Goal: Check status: Check status

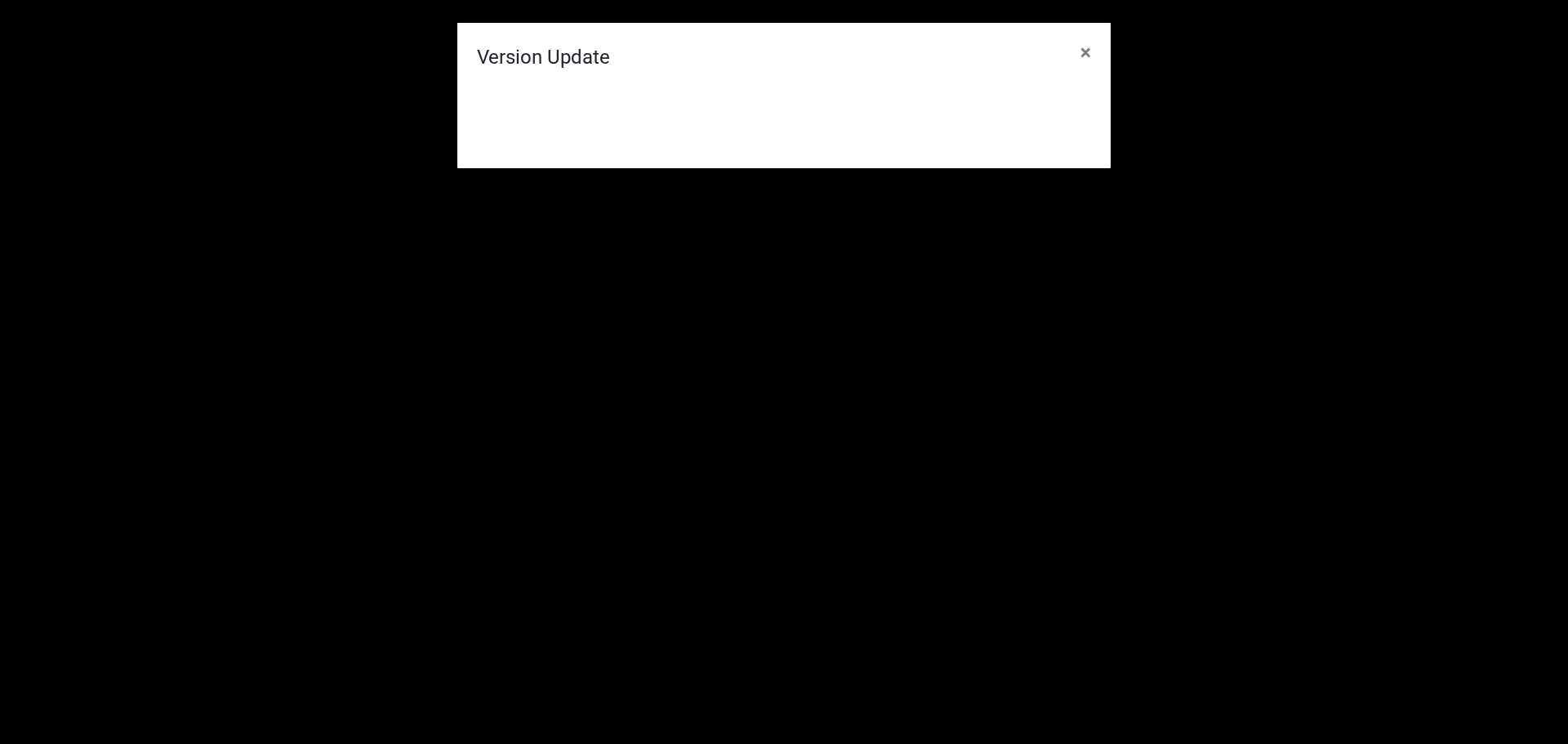
click at [1036, 131] on div "Refresh" at bounding box center [891, 148] width 403 height 42
click at [1048, 131] on div "Refresh" at bounding box center [891, 148] width 403 height 42
click at [1032, 134] on button "Refresh" at bounding box center [1041, 149] width 75 height 29
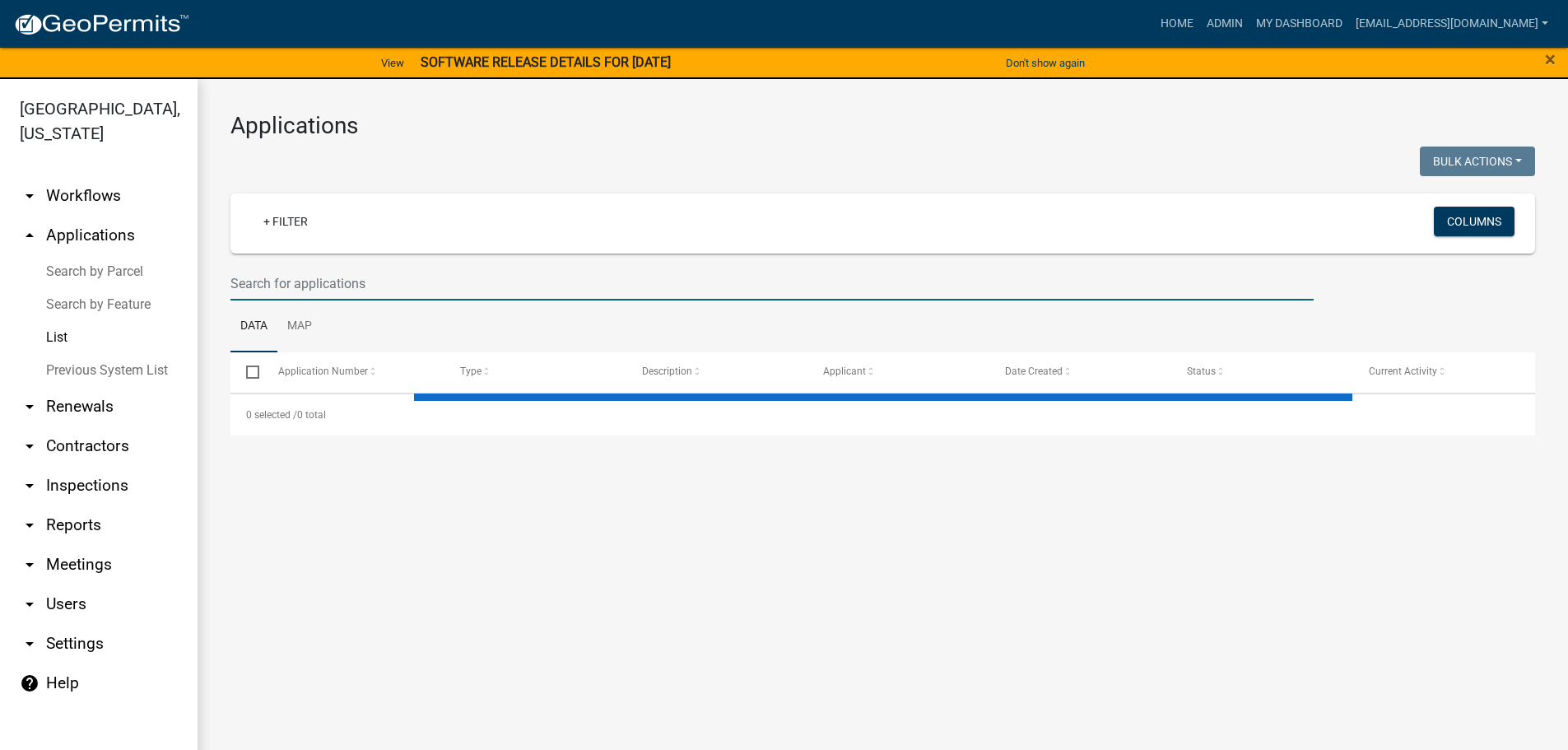
click at [955, 270] on input "text" at bounding box center [772, 284] width 1083 height 34
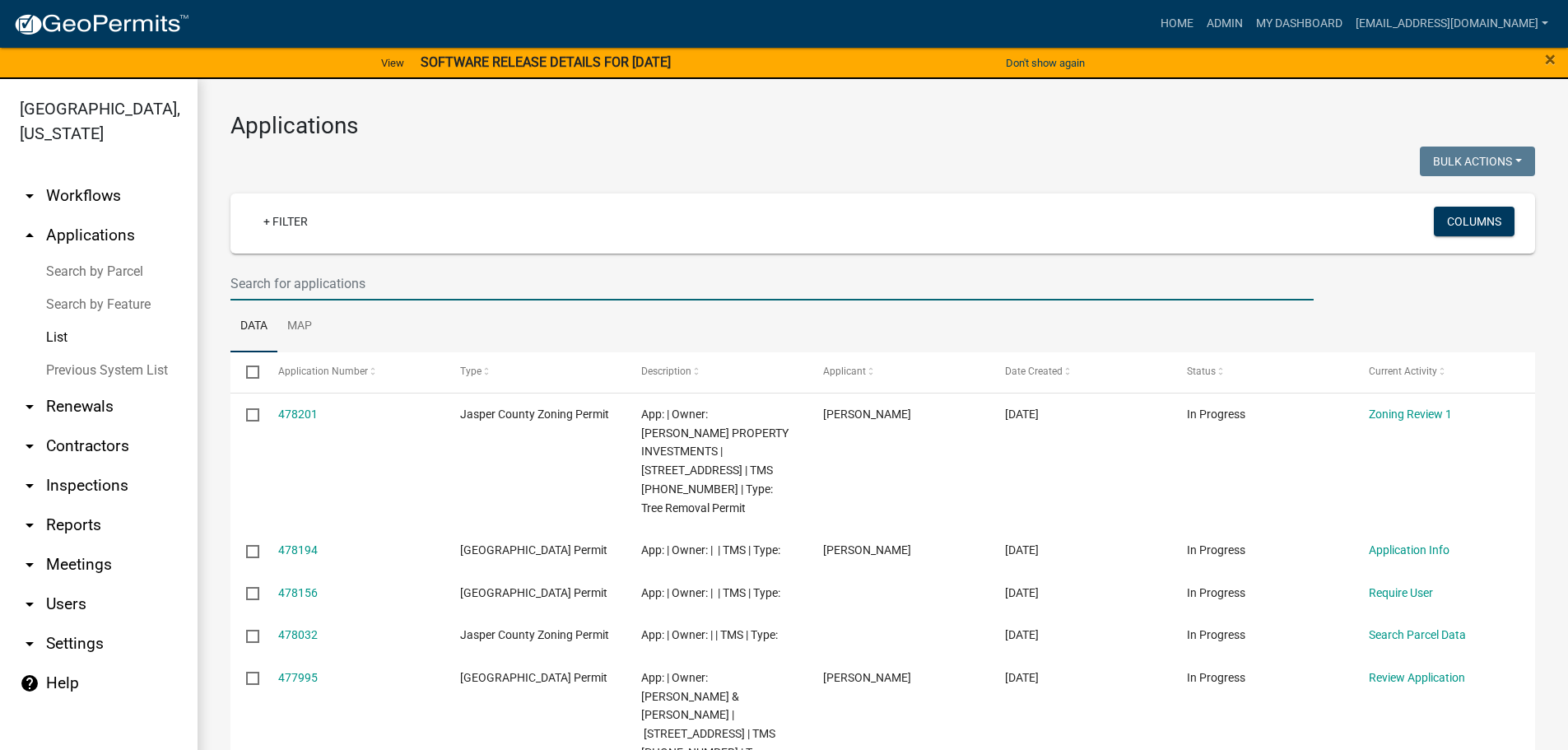
click at [438, 279] on input "text" at bounding box center [772, 284] width 1083 height 34
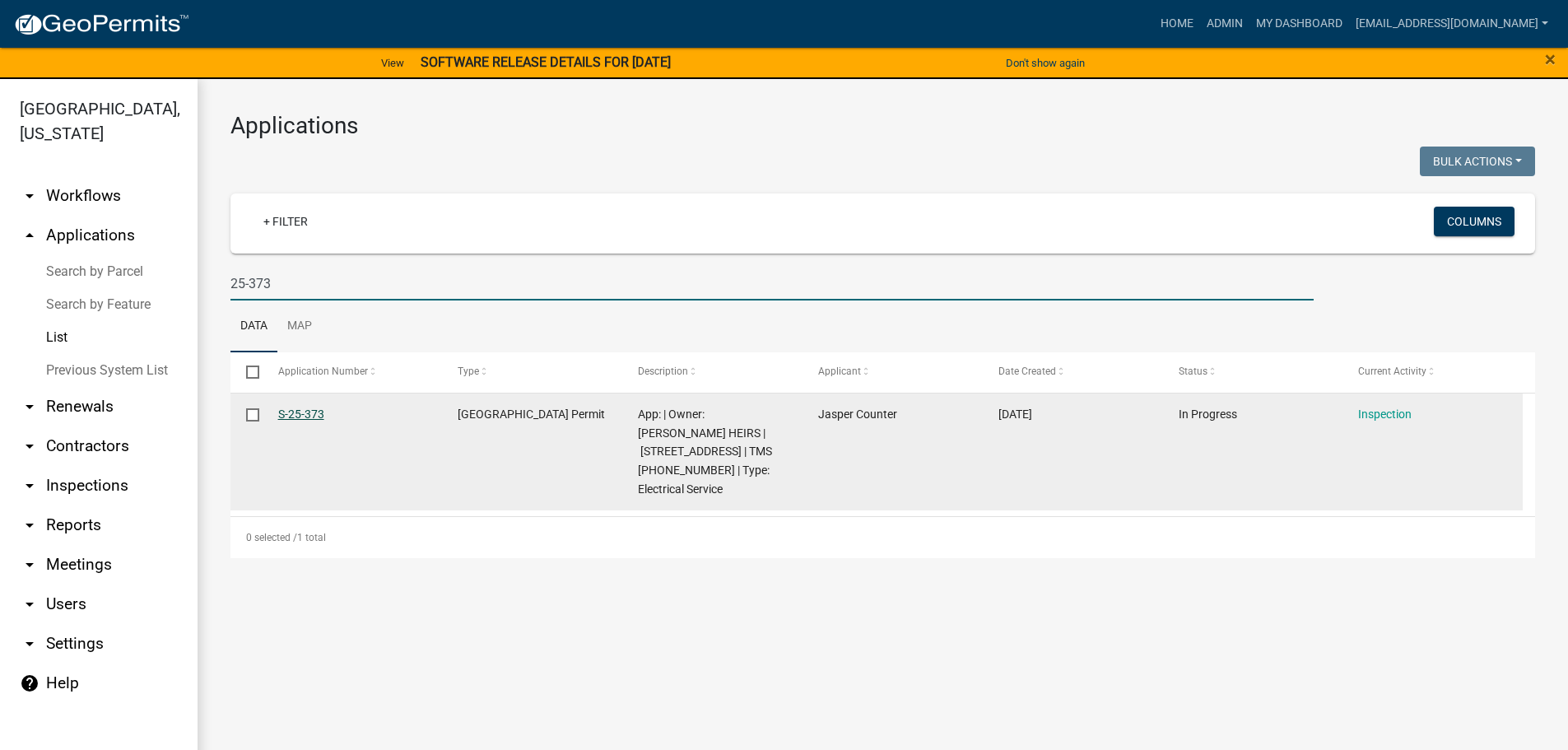
type input "25-373"
click at [297, 417] on link "S-25-373" at bounding box center [301, 413] width 46 height 13
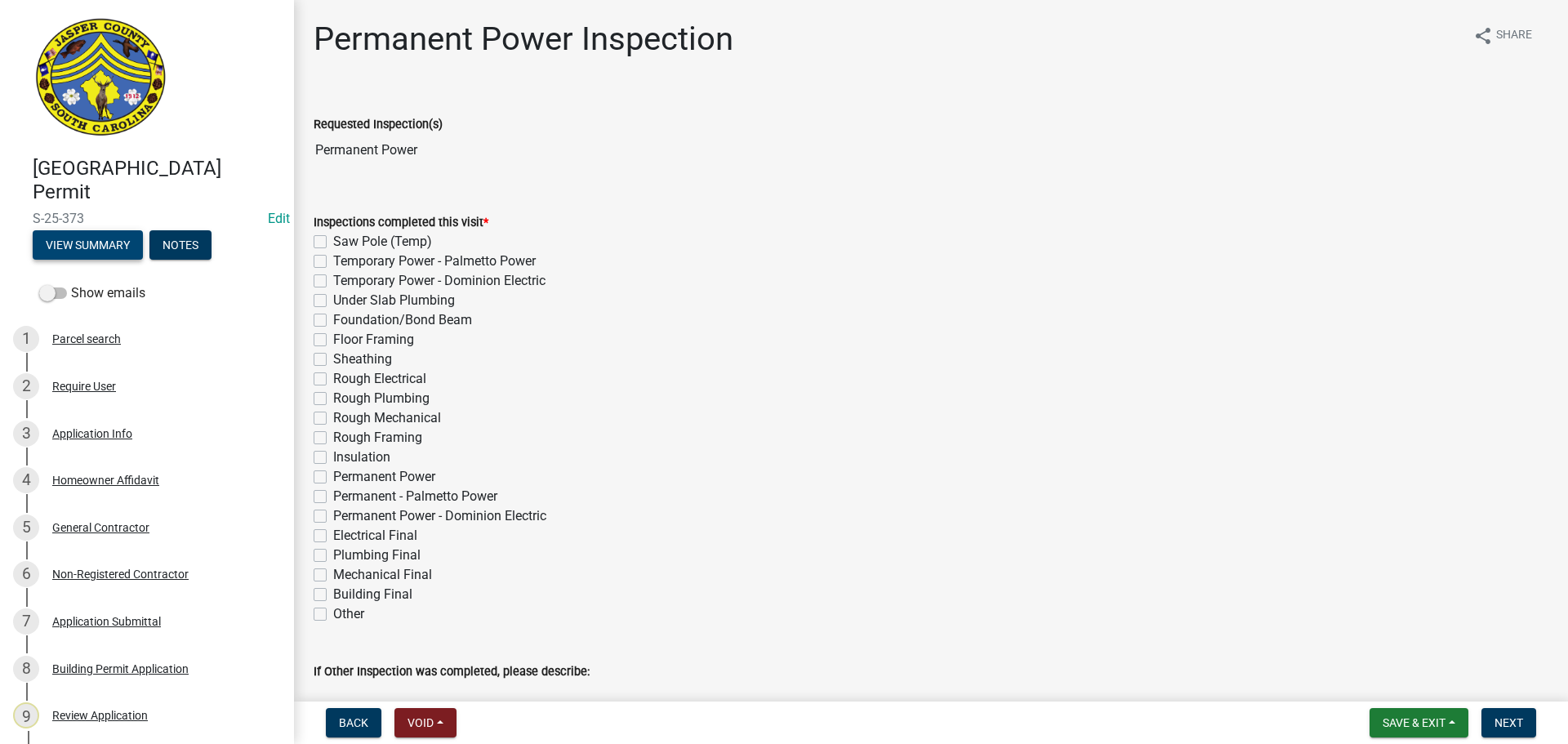
click at [104, 245] on button "View Summary" at bounding box center [87, 244] width 111 height 29
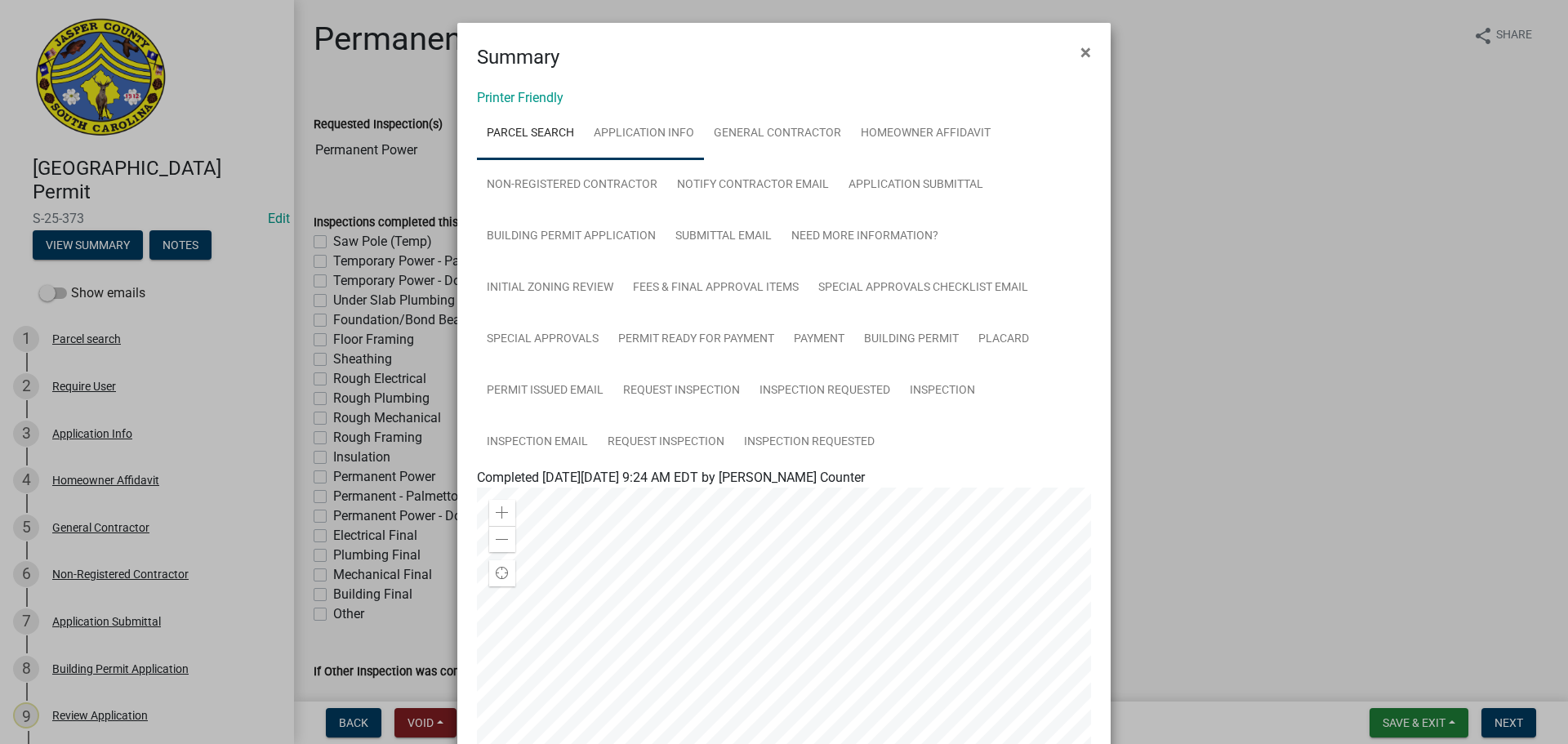
click at [635, 126] on link "Application Info" at bounding box center [644, 133] width 120 height 52
click at [1081, 51] on span "×" at bounding box center [1086, 52] width 11 height 22
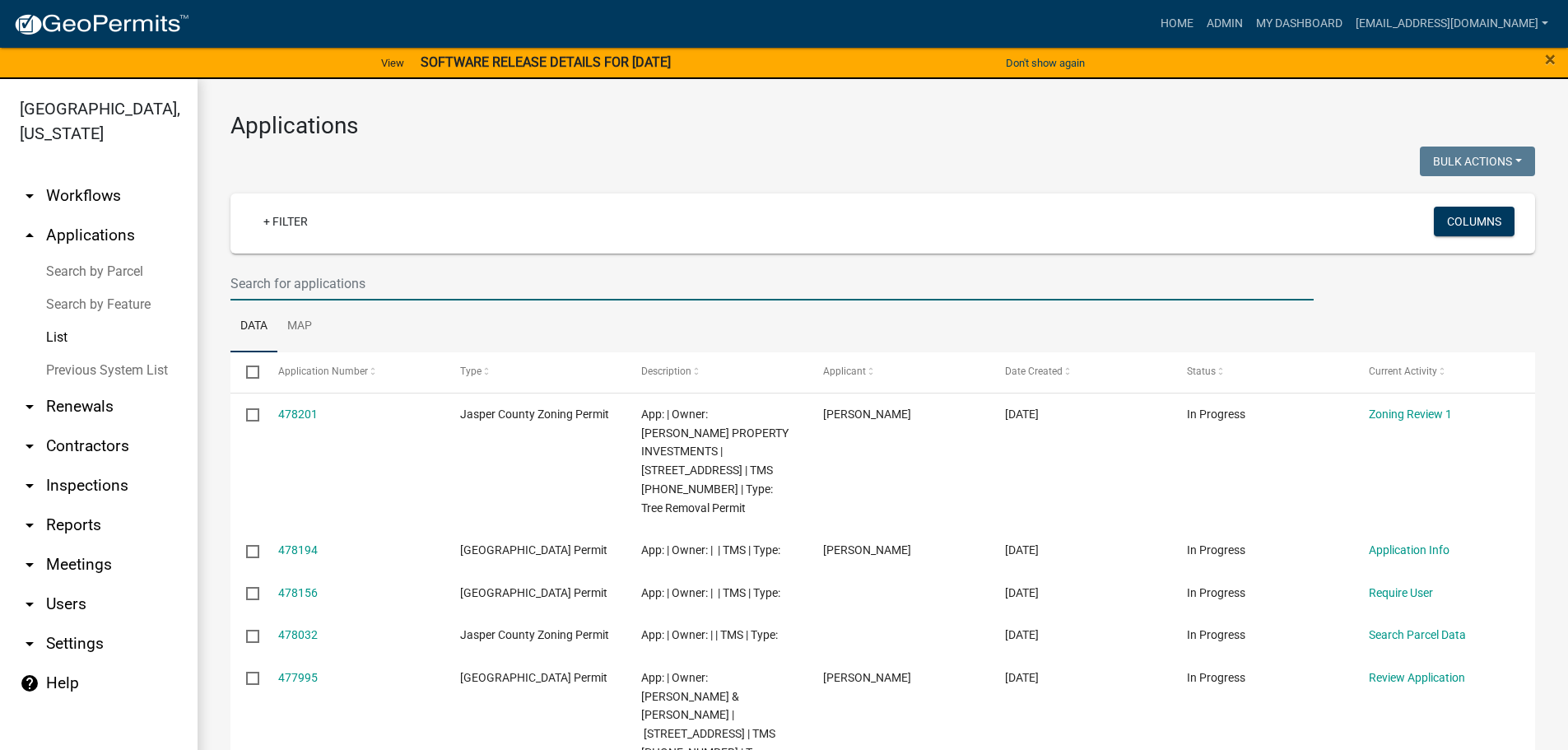
click at [526, 277] on input "text" at bounding box center [772, 284] width 1083 height 34
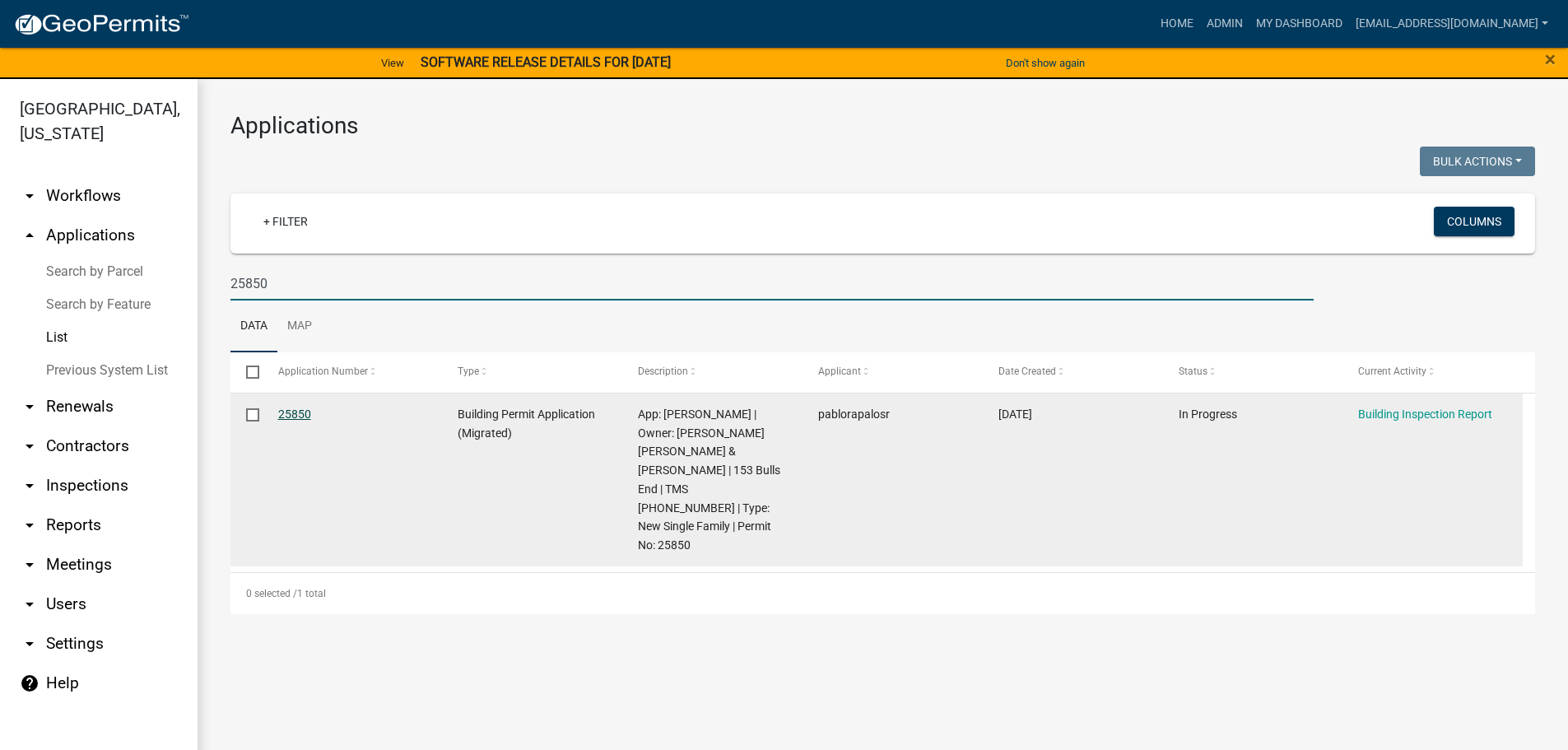
type input "25850"
click at [300, 410] on link "25850" at bounding box center [294, 413] width 33 height 13
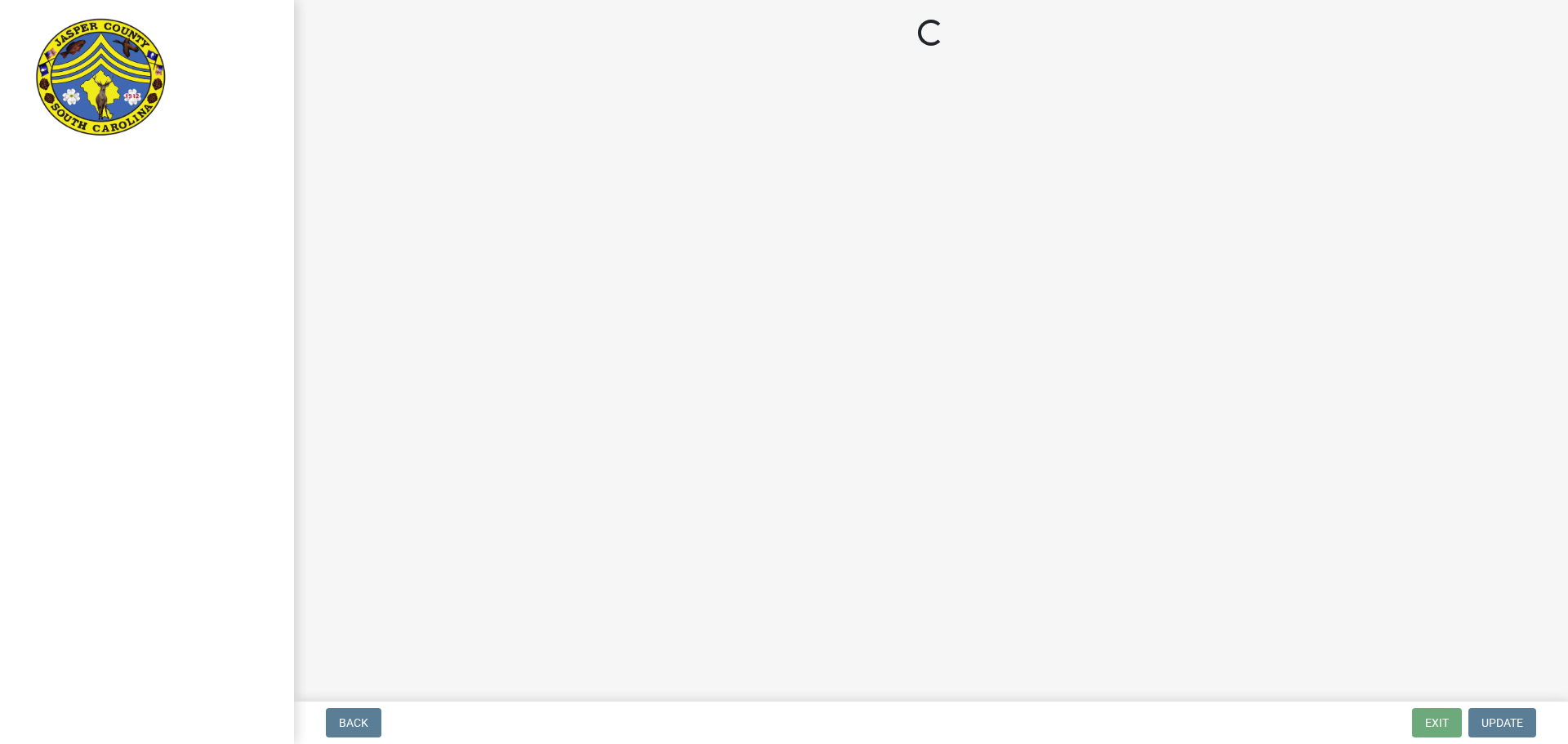
select select "2d60c1a5-cada-4b3c-9748-b4fad4533bb9"
select select "8e78f645-6cea-4726-aa1b-c41a6a041822"
select select "d65d16fe-ef12-4f69-9e14-bd86f28cf533"
select select "d06df53f-685a-4fb7-a319-968b1fa47655"
select select "8abc0e70-3d7a-4853-96b7-c73705f4bce9"
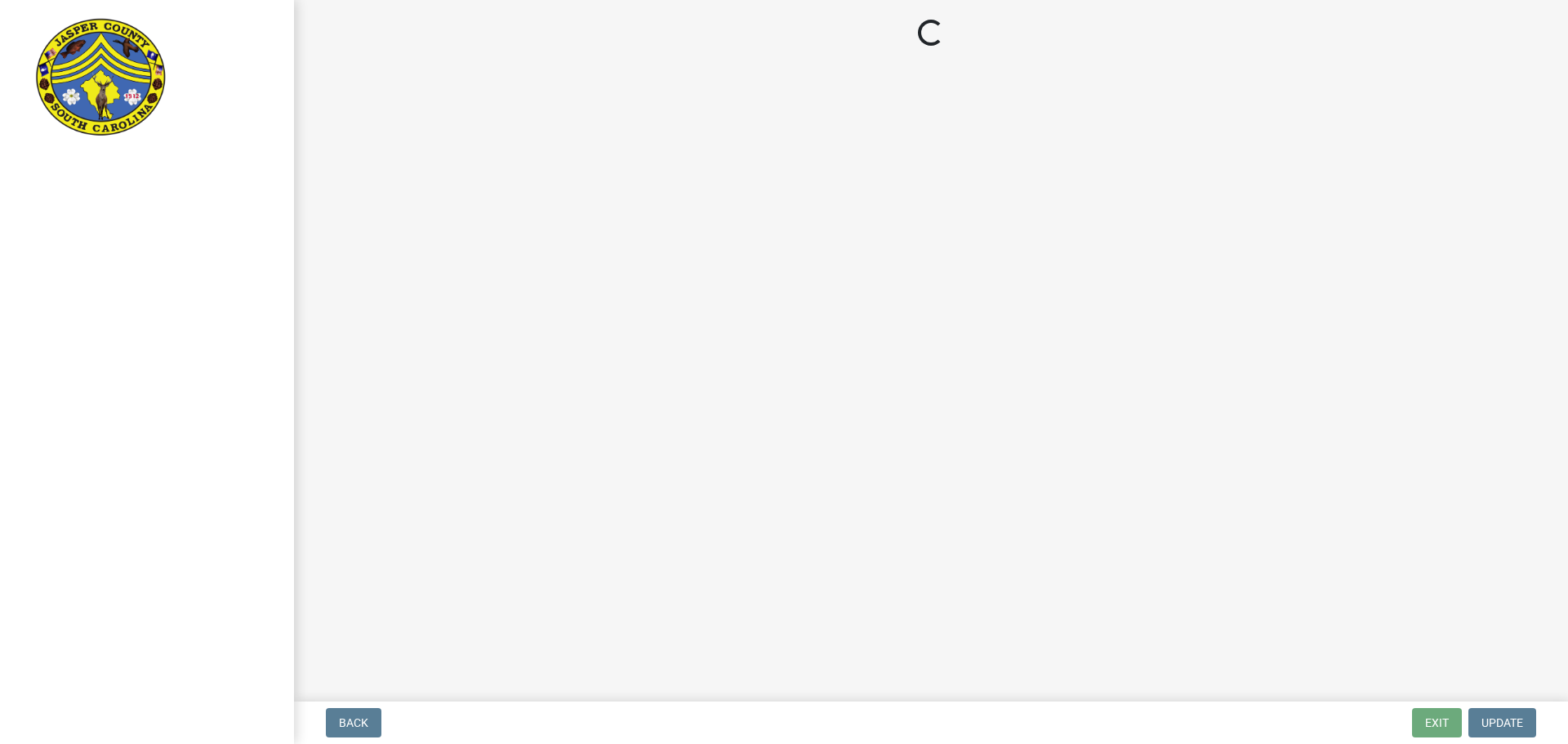
select select "c3f79d46-2d47-416f-8c52-0bdb85272213"
select select "5df8b3ae-113c-429a-b8b0-2ee068389c8c"
select select "821932c9-70e2-4ffa-a37d-00d6c4b81438"
select select "3c589e03-159e-4d40-8f24-cf8345753f80"
select select "eafb8af7-0863-48a9-bea4-fe98e225f384"
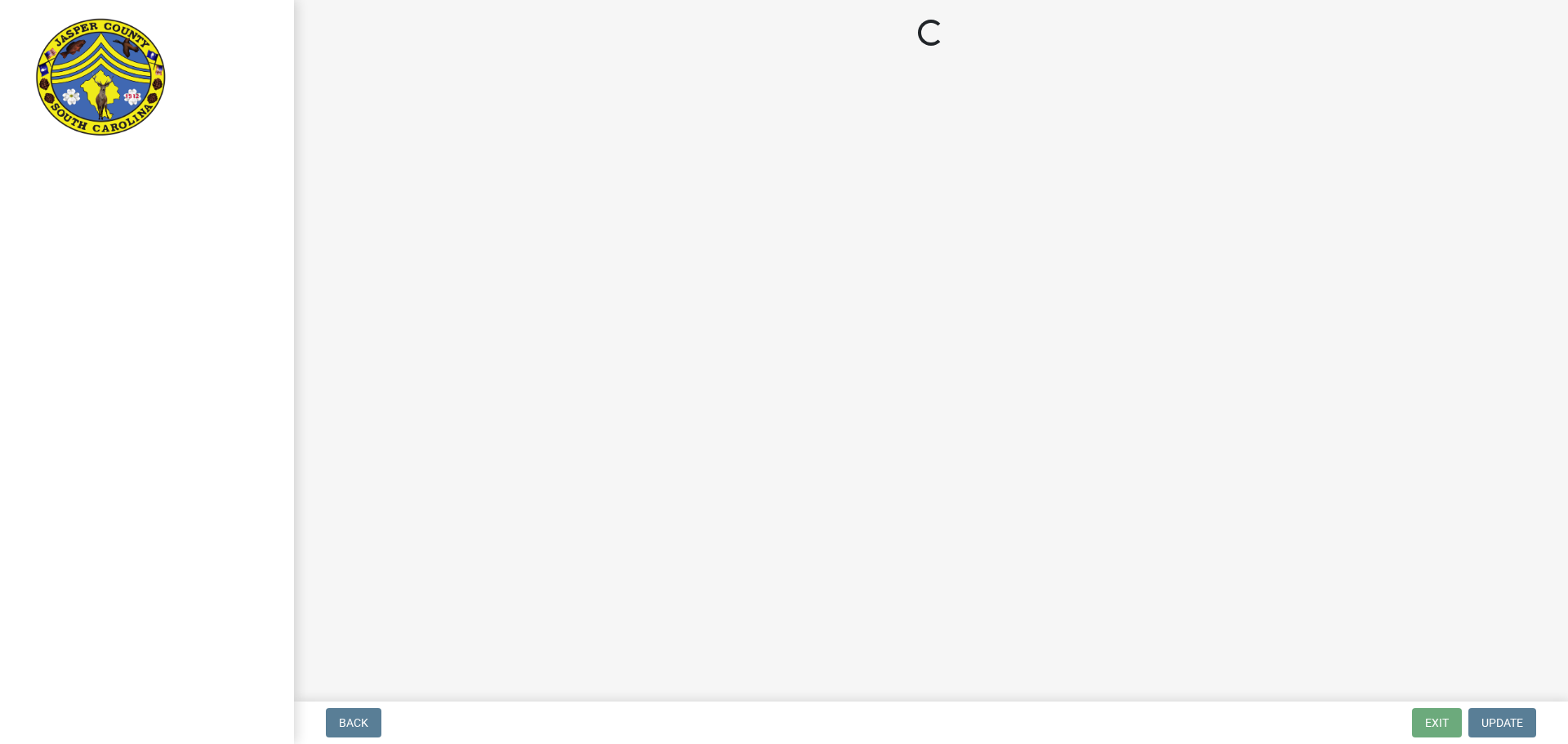
select select "a06b1ee1-6352-4c81-bf75-df7cbc52ea14"
select select "a17fd75e-6aff-402f-a918-306c69f6f06b"
select select "9efe5721-f31e-47ea-a886-09ef264a46cb"
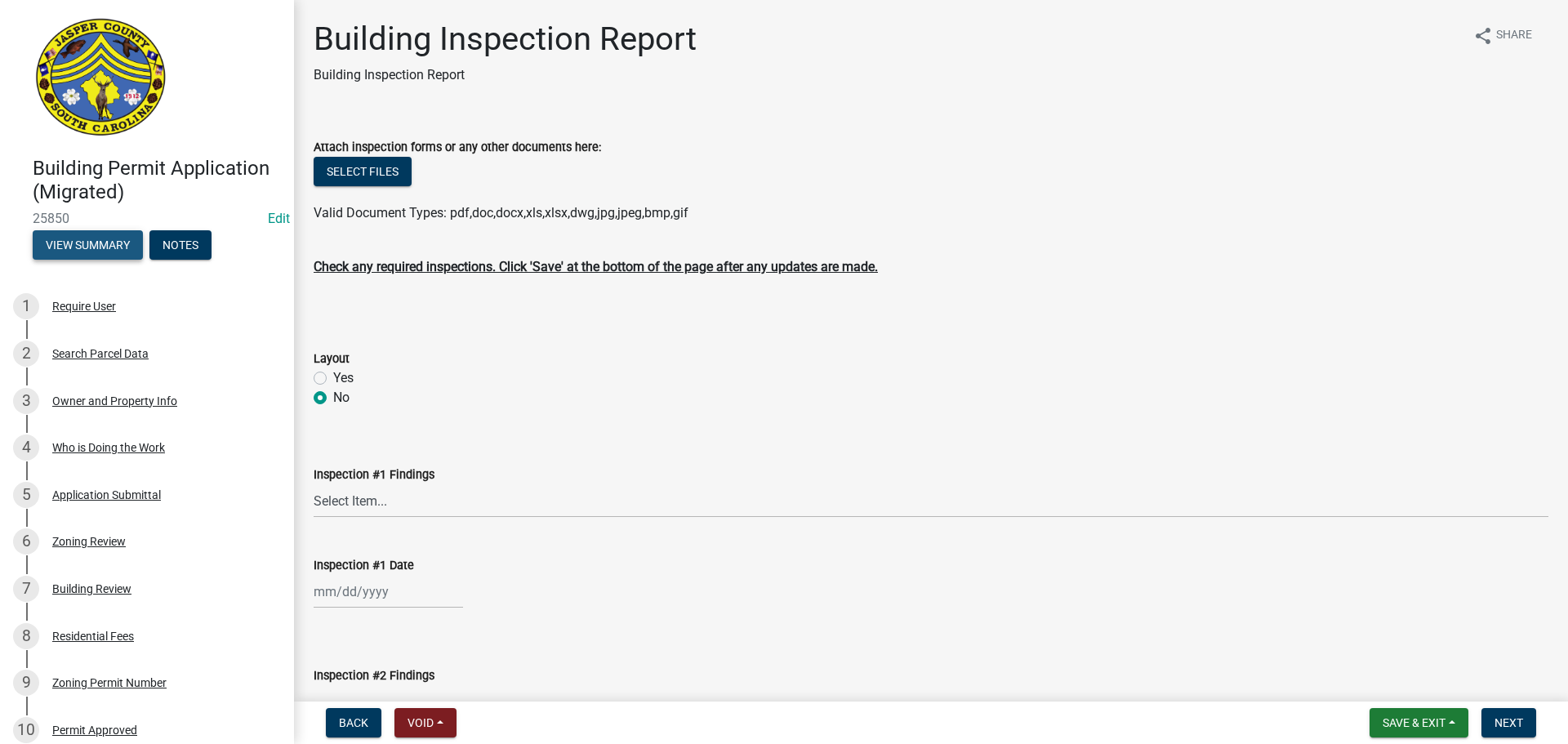
click at [67, 251] on button "View Summary" at bounding box center [87, 244] width 111 height 29
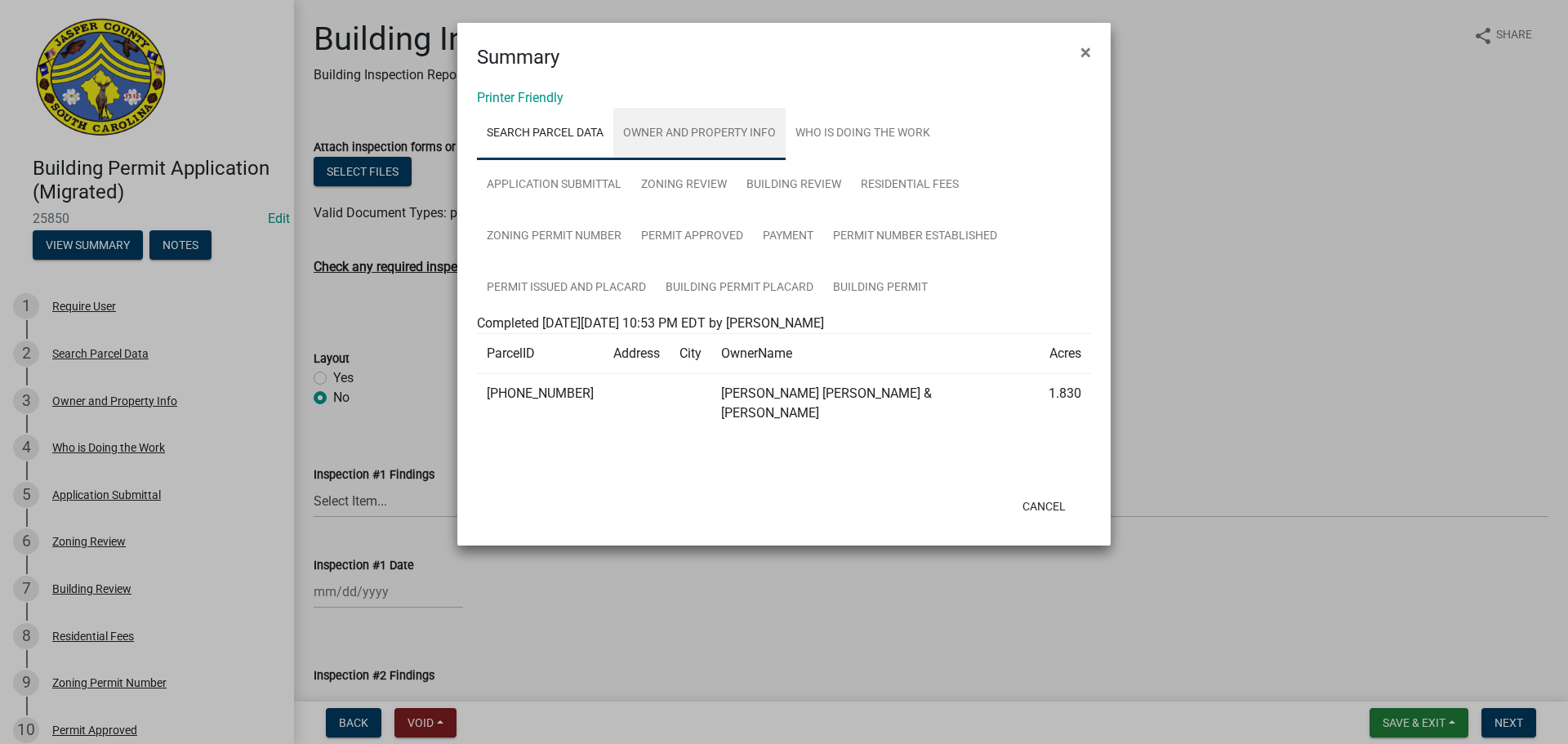
click at [715, 144] on link "Owner and Property Info" at bounding box center [699, 133] width 172 height 52
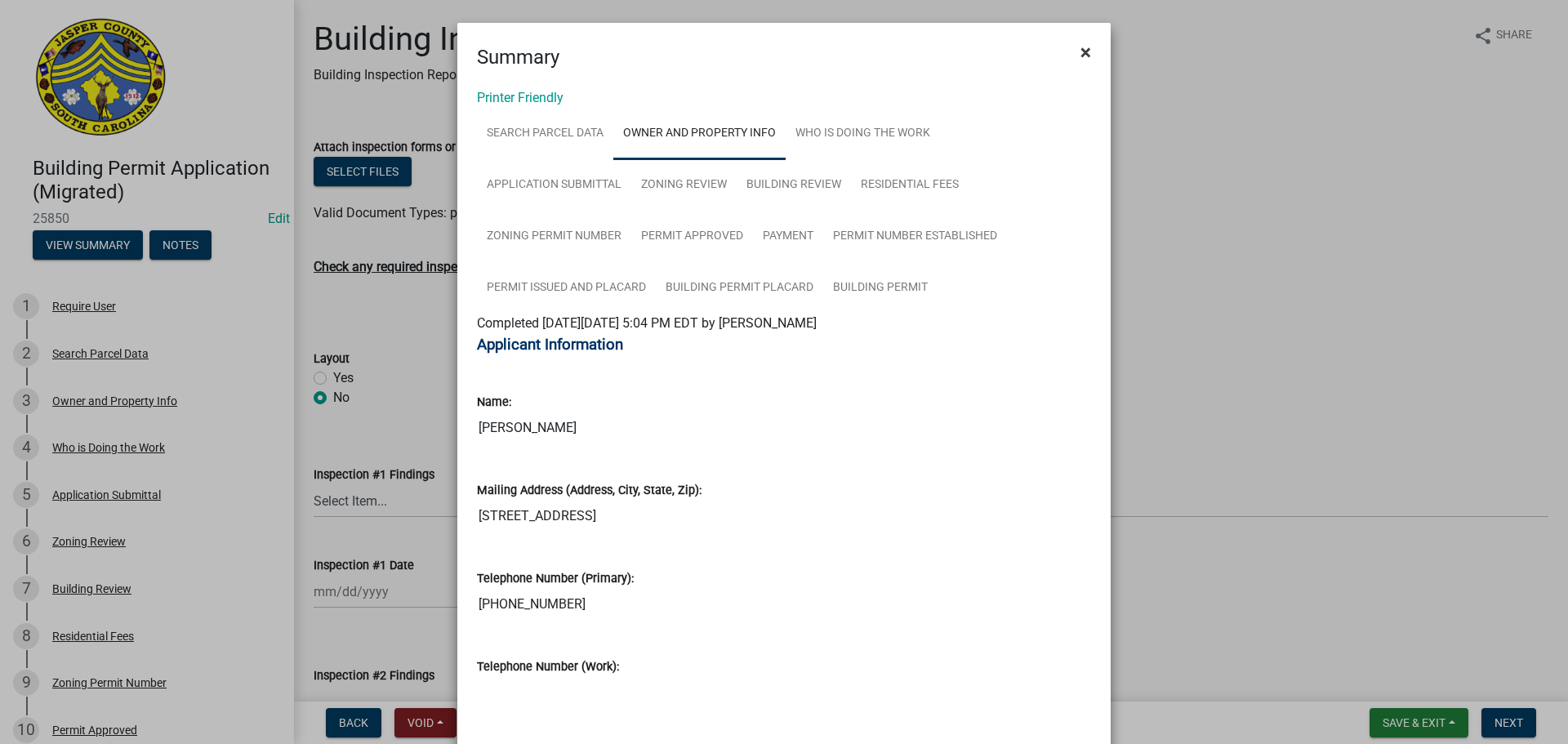
click at [1083, 47] on span "×" at bounding box center [1086, 52] width 11 height 22
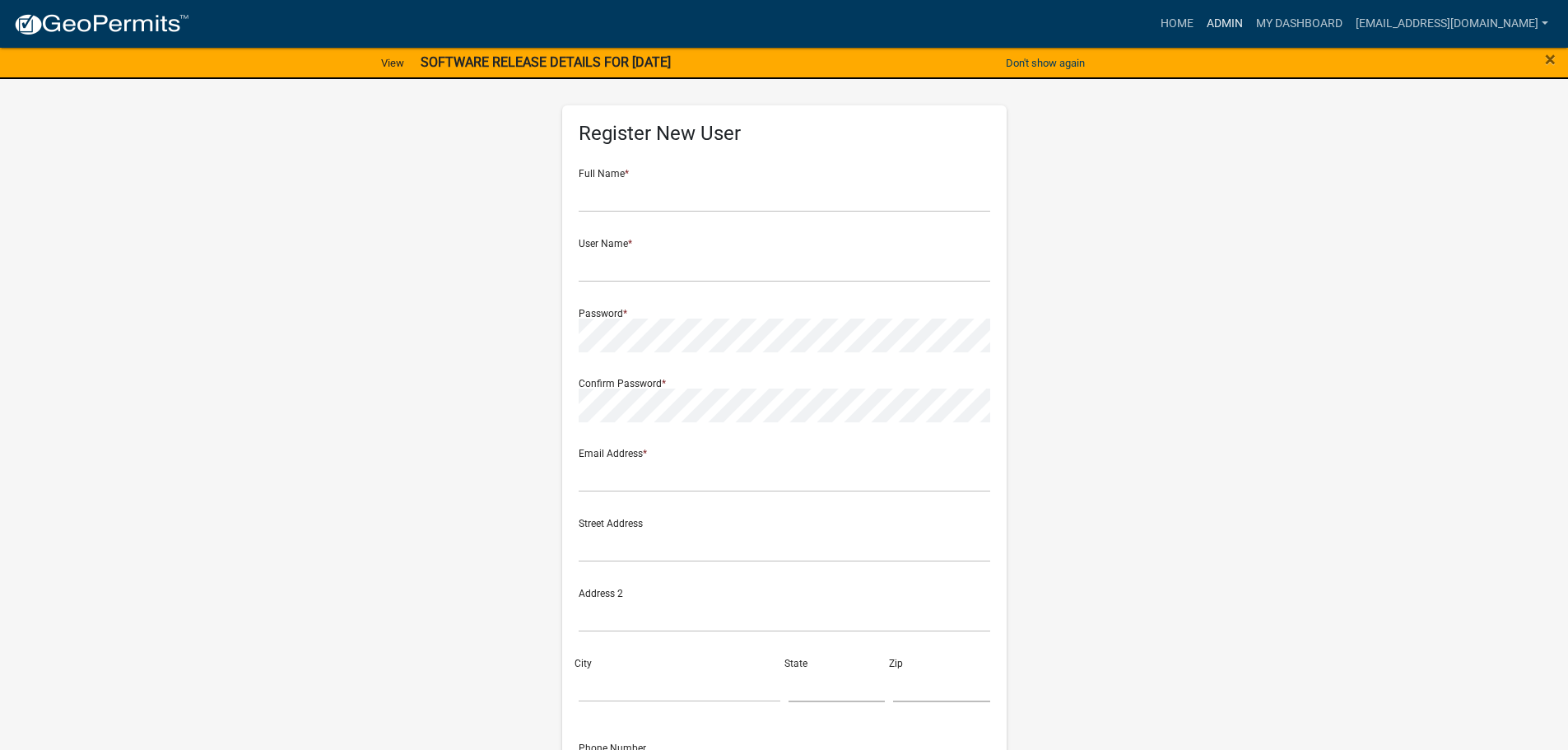
click at [1242, 28] on link "Admin" at bounding box center [1224, 24] width 49 height 32
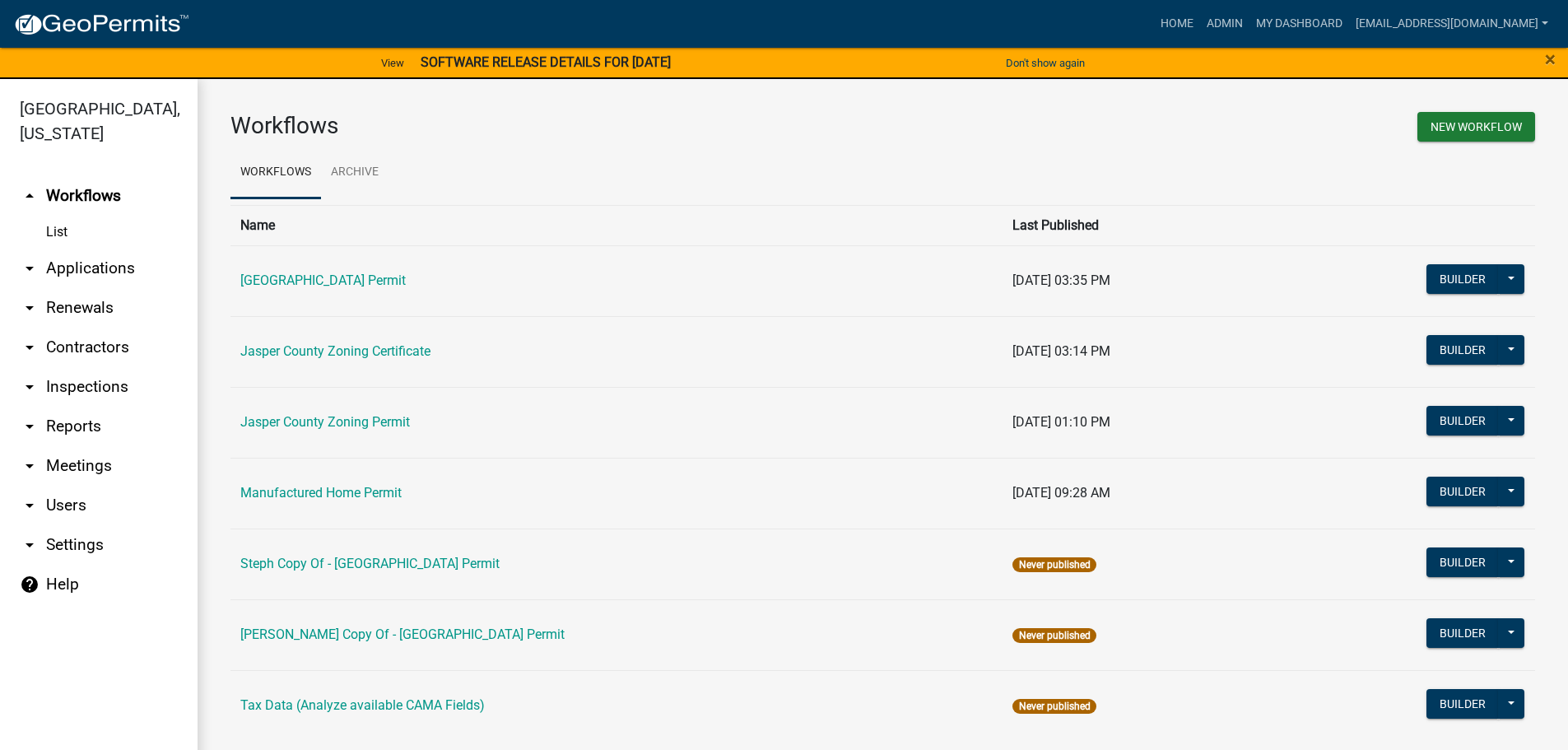
click at [99, 271] on link "arrow_drop_down Applications" at bounding box center [99, 268] width 197 height 39
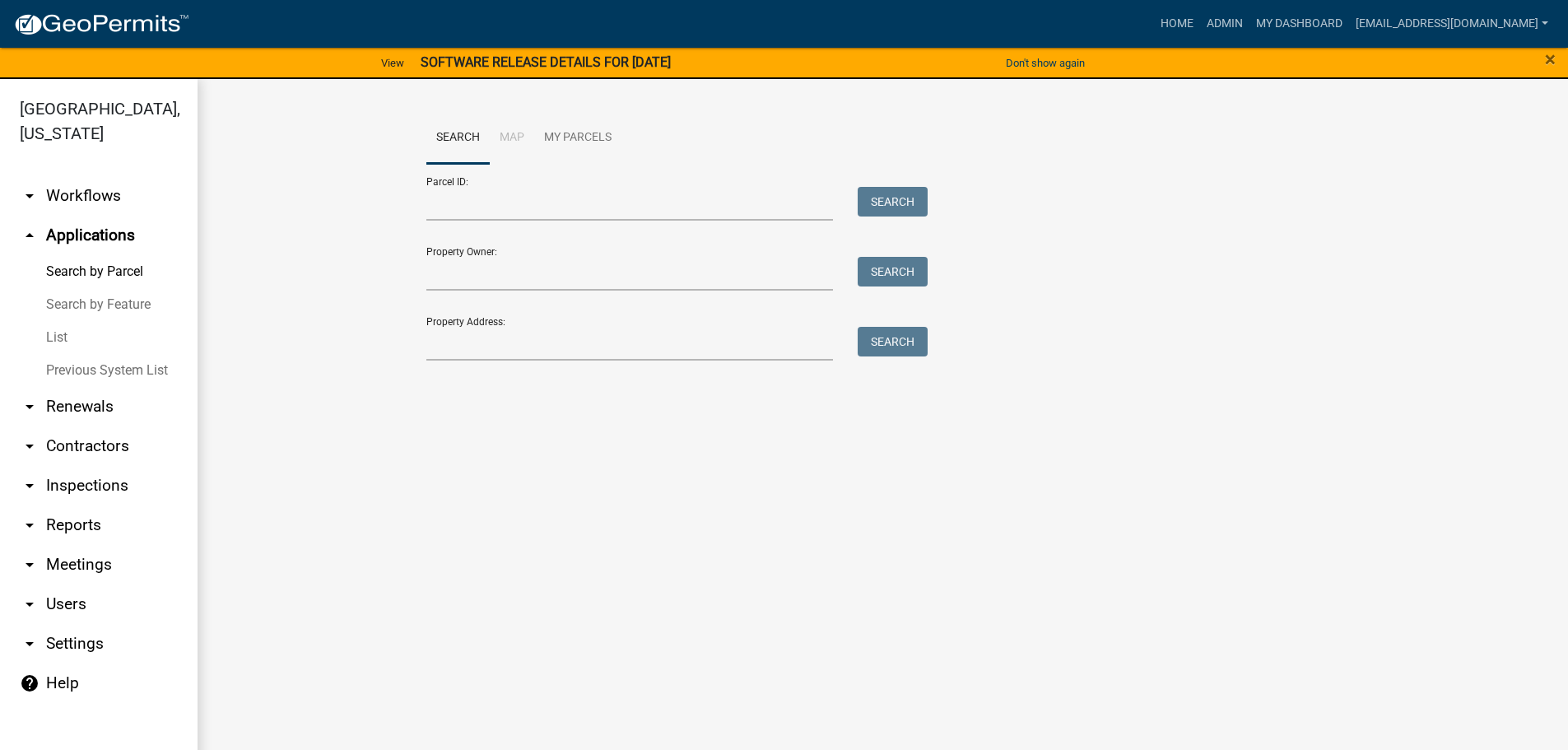
click at [62, 326] on link "List" at bounding box center [99, 337] width 197 height 33
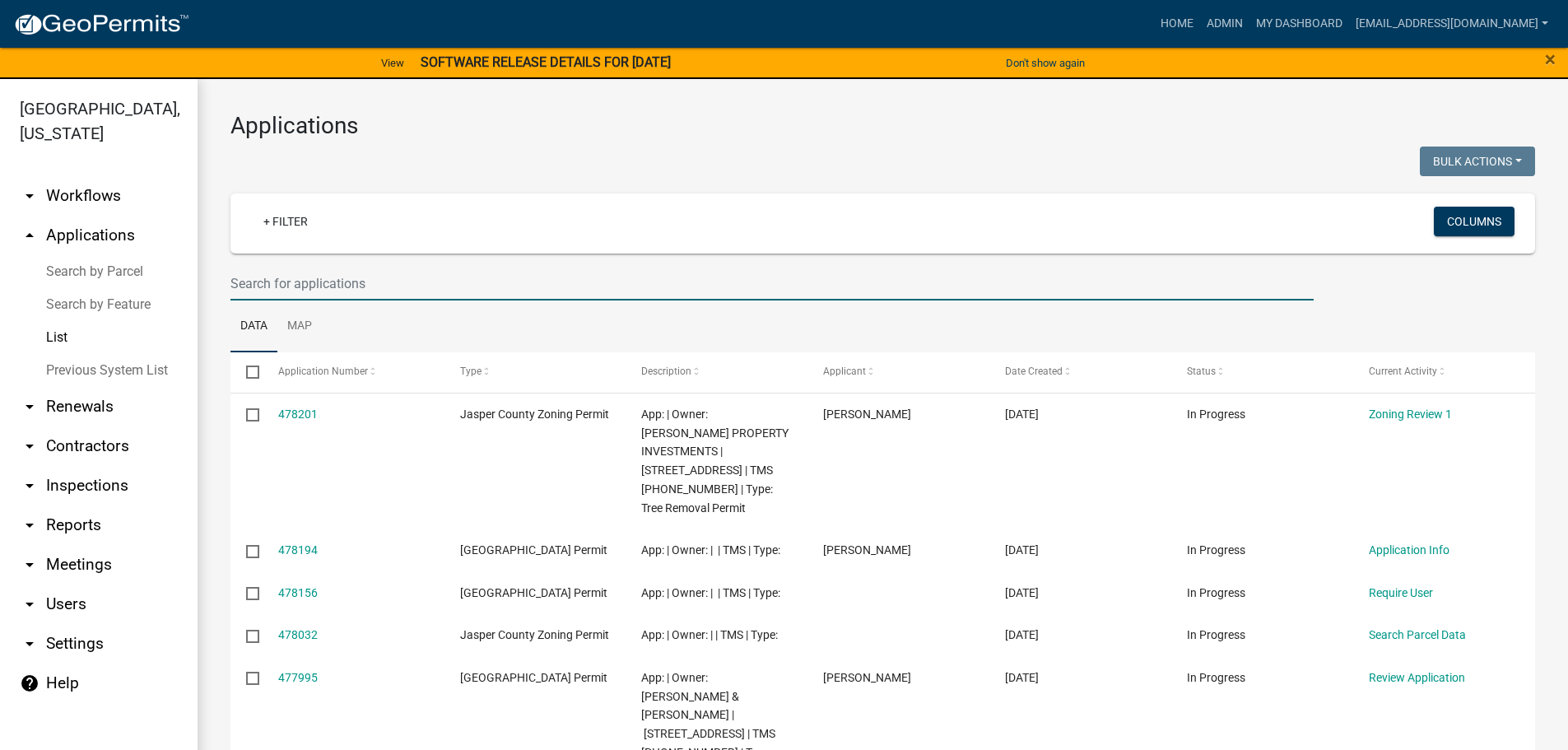
click at [381, 279] on input "text" at bounding box center [772, 284] width 1083 height 34
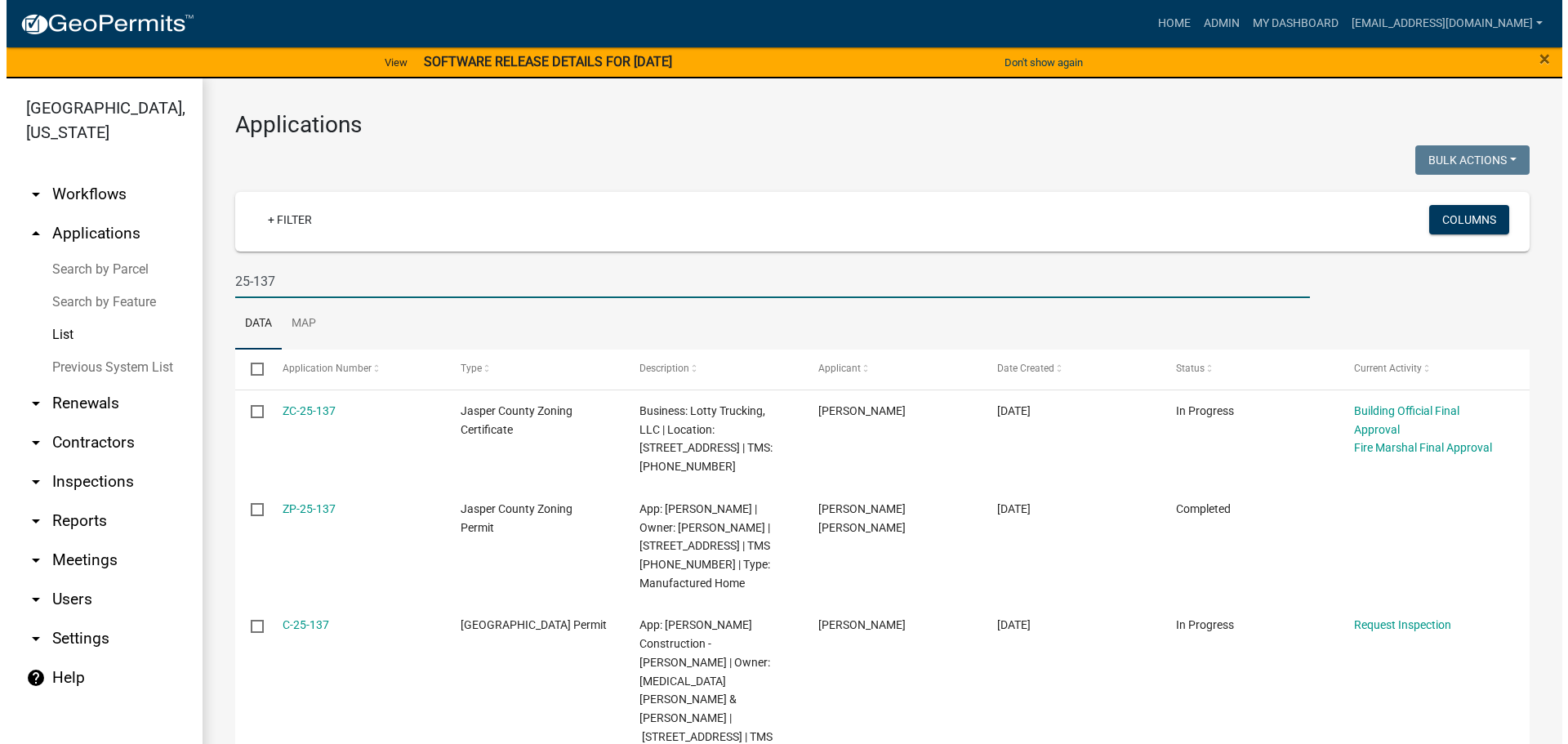
scroll to position [37, 0]
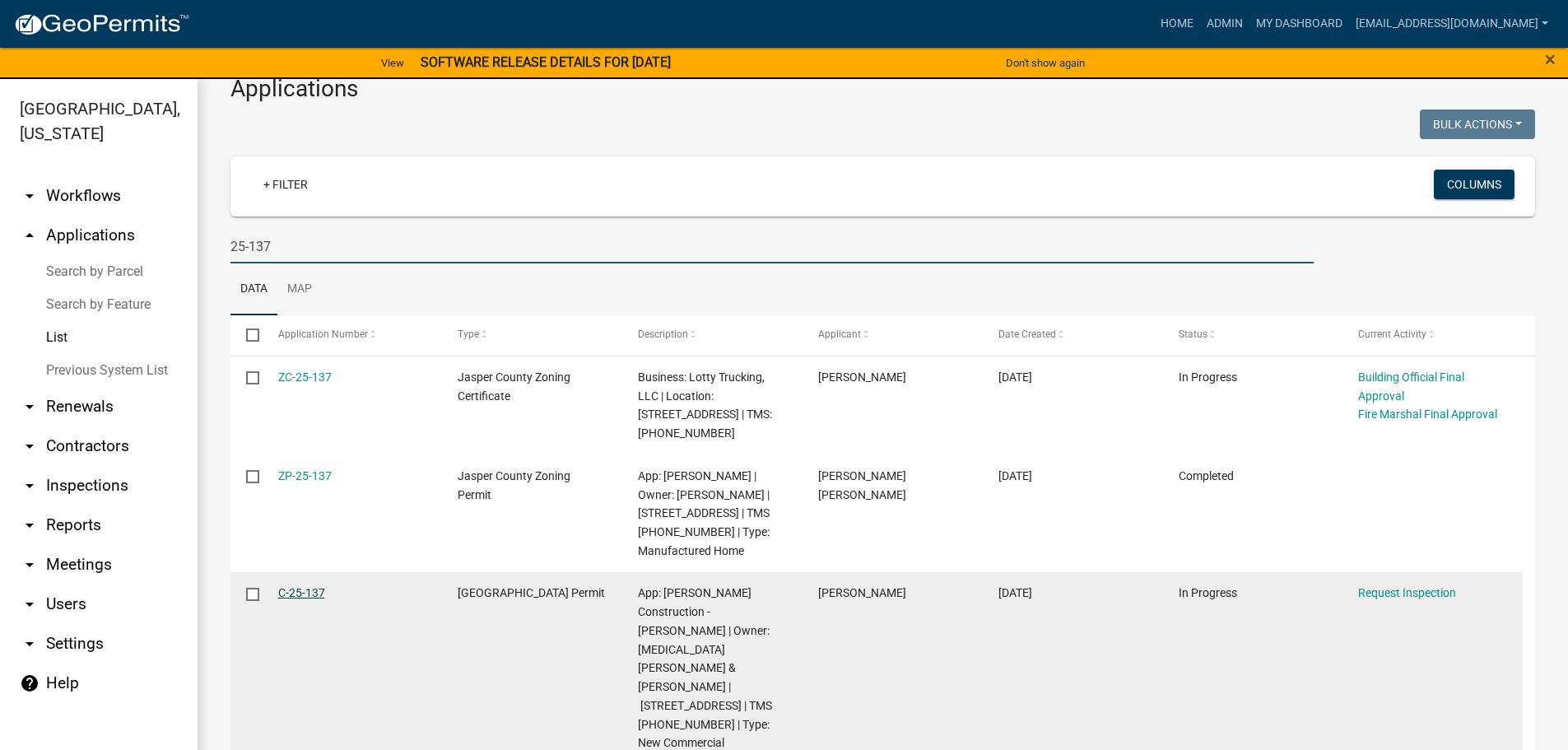
type input "25-137"
click at [319, 585] on link "C-25-137" at bounding box center [302, 591] width 47 height 13
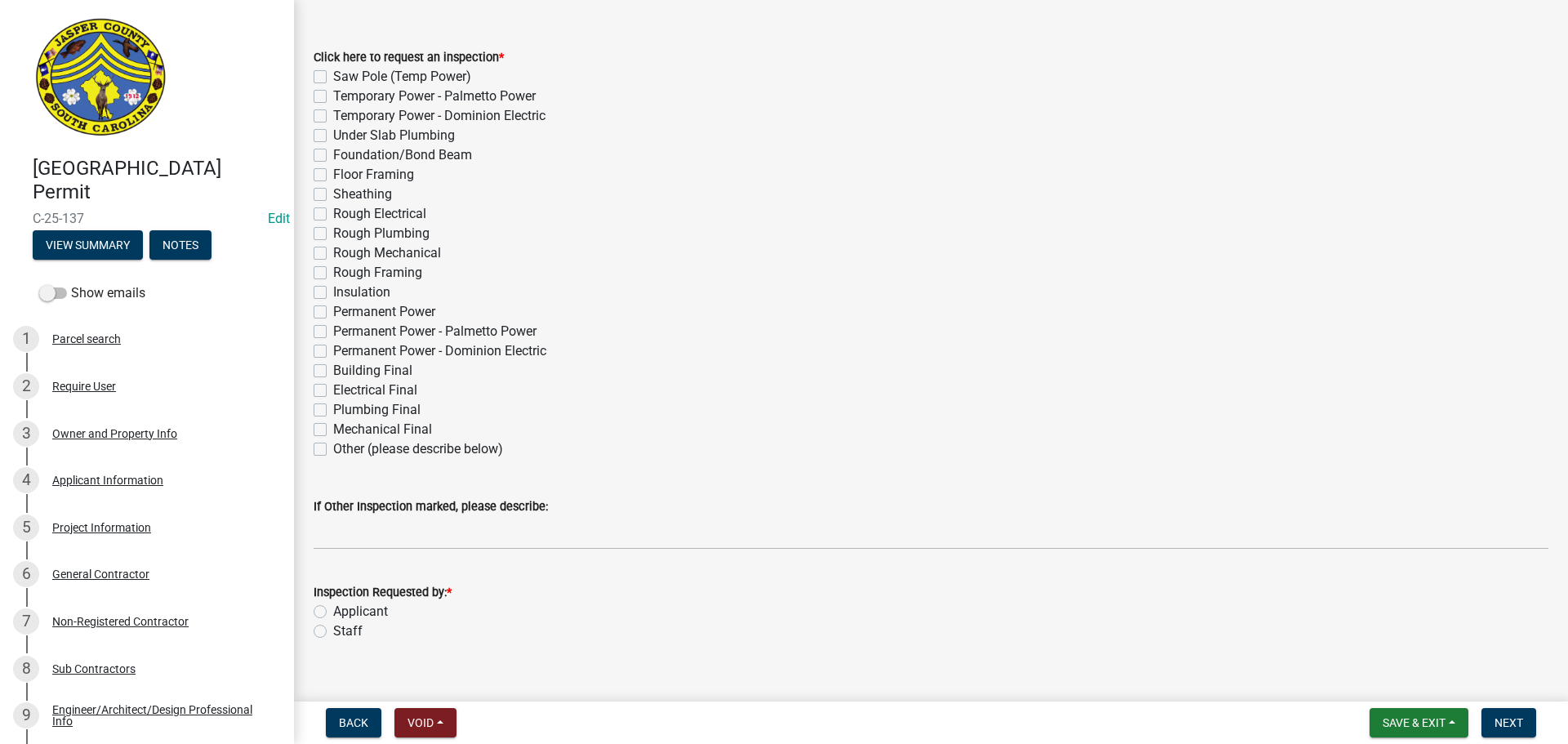
scroll to position [81, 0]
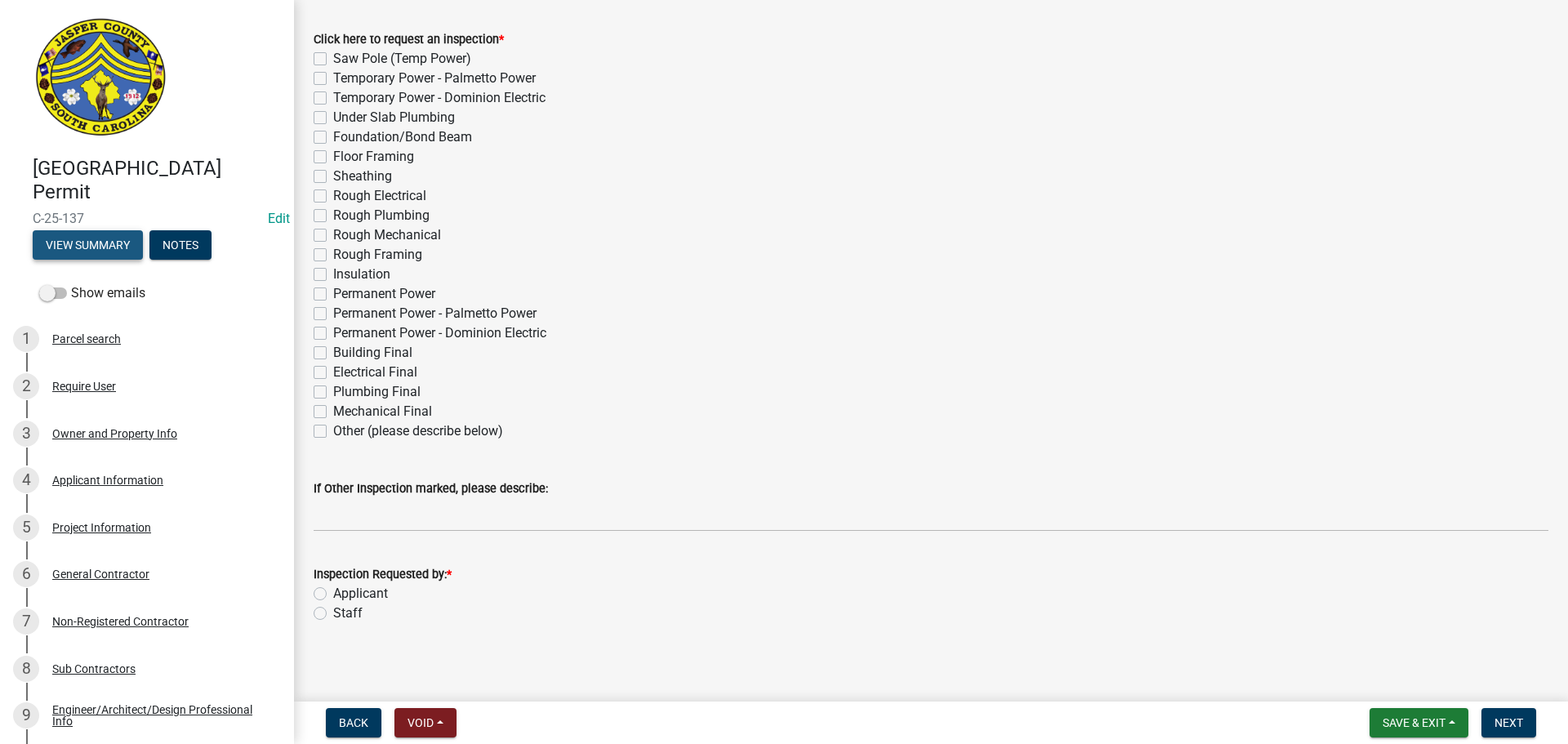
click at [89, 255] on button "View Summary" at bounding box center [87, 244] width 111 height 29
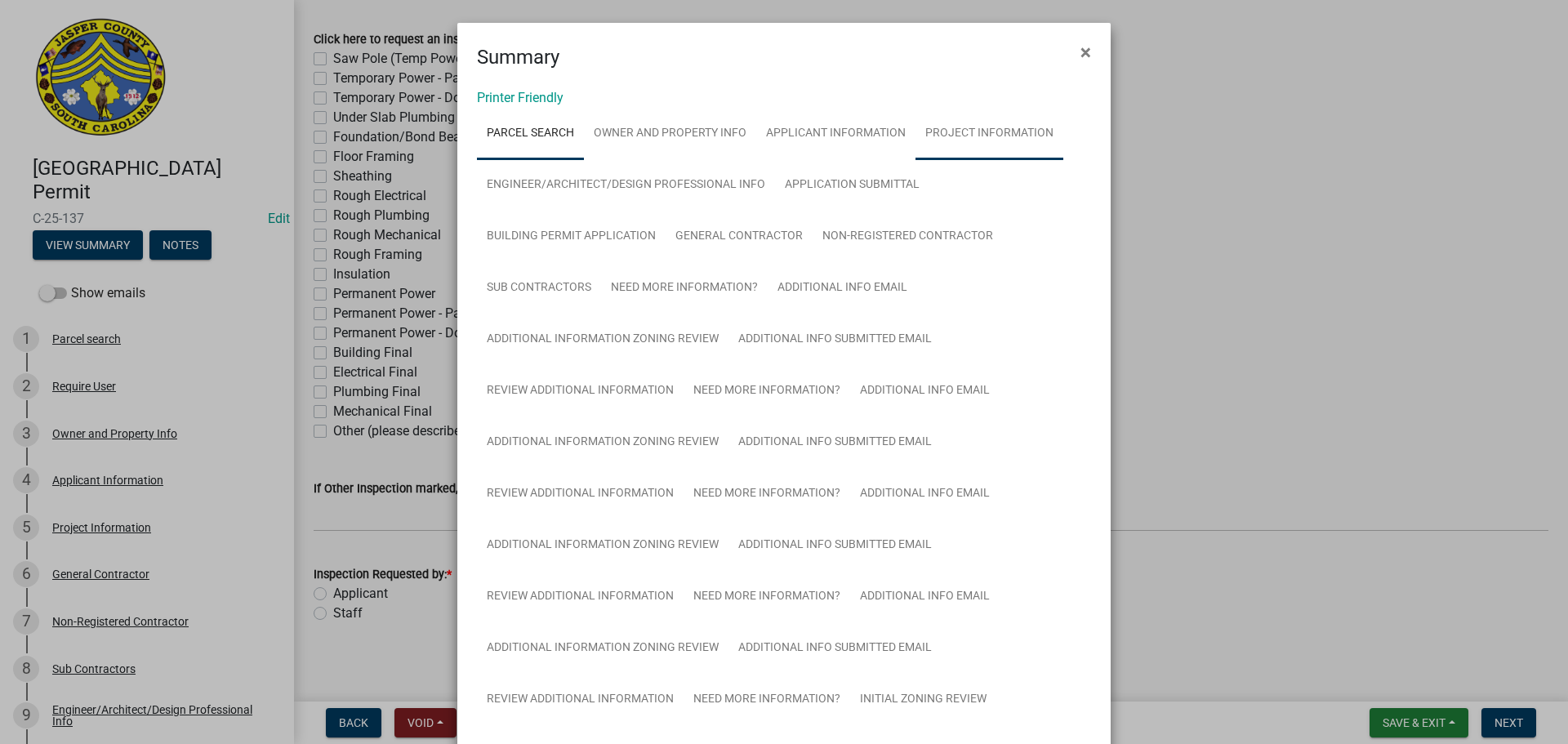
click at [967, 141] on link "Project Information" at bounding box center [989, 133] width 148 height 52
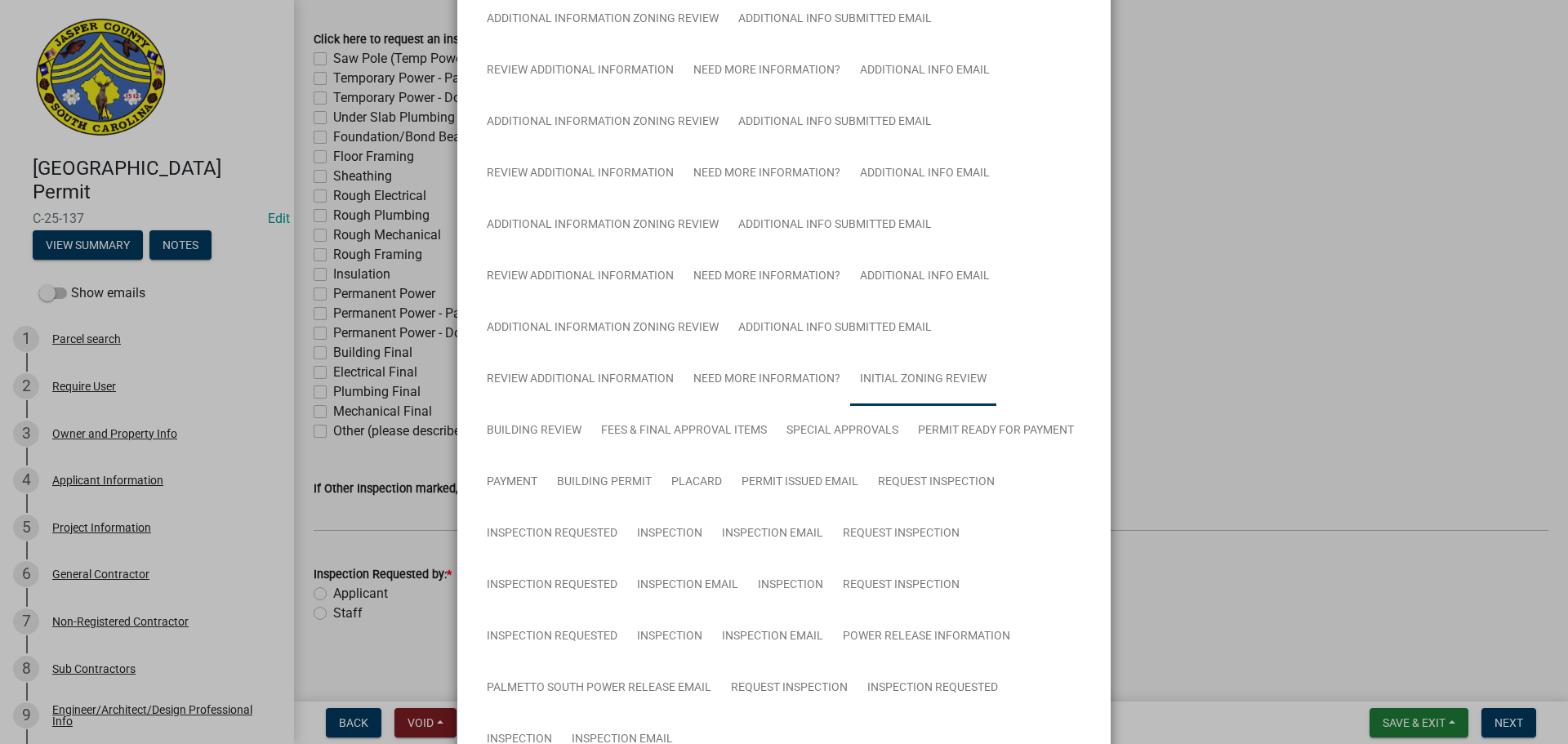
scroll to position [319, 0]
click at [757, 275] on link "Need More Information?" at bounding box center [767, 278] width 166 height 52
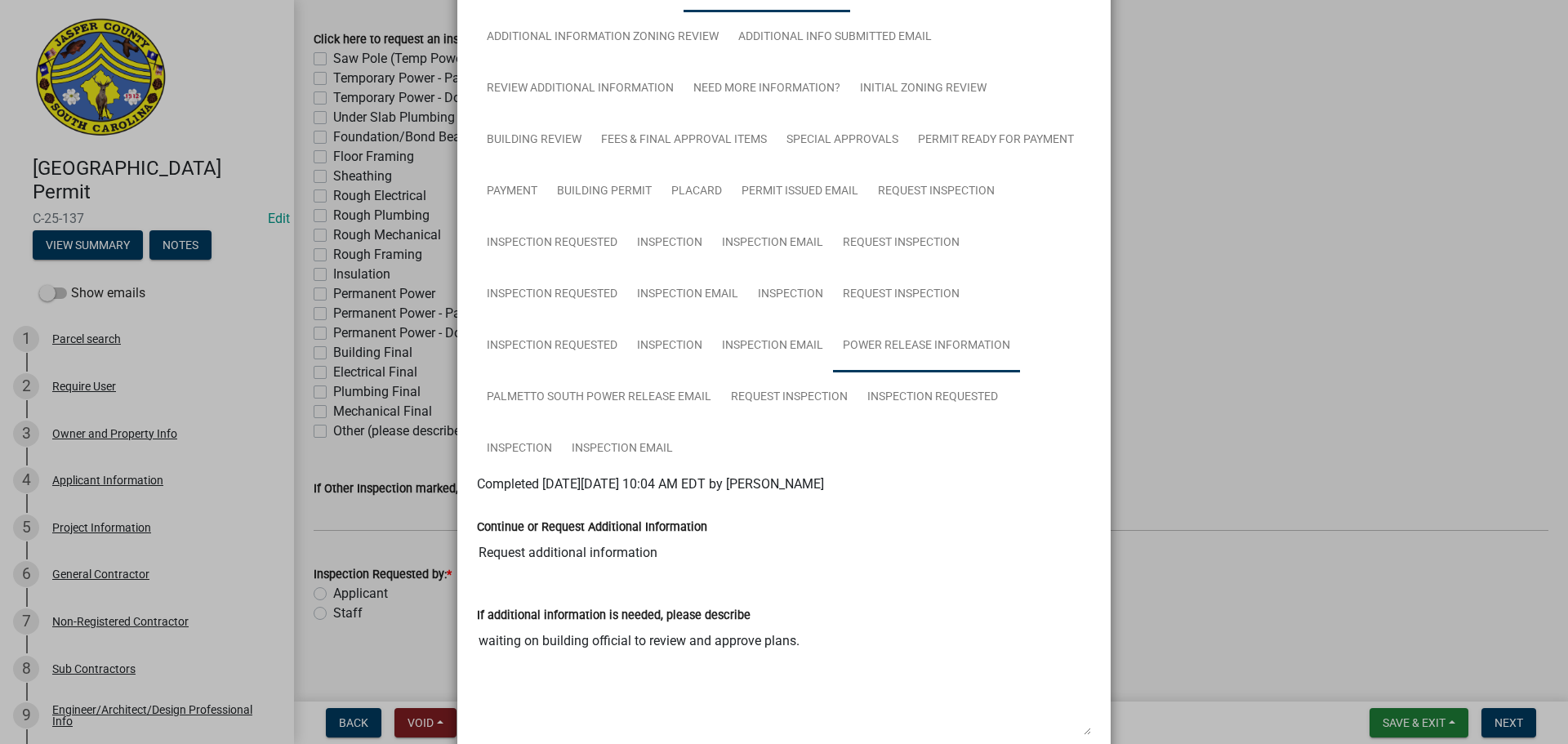
scroll to position [615, 0]
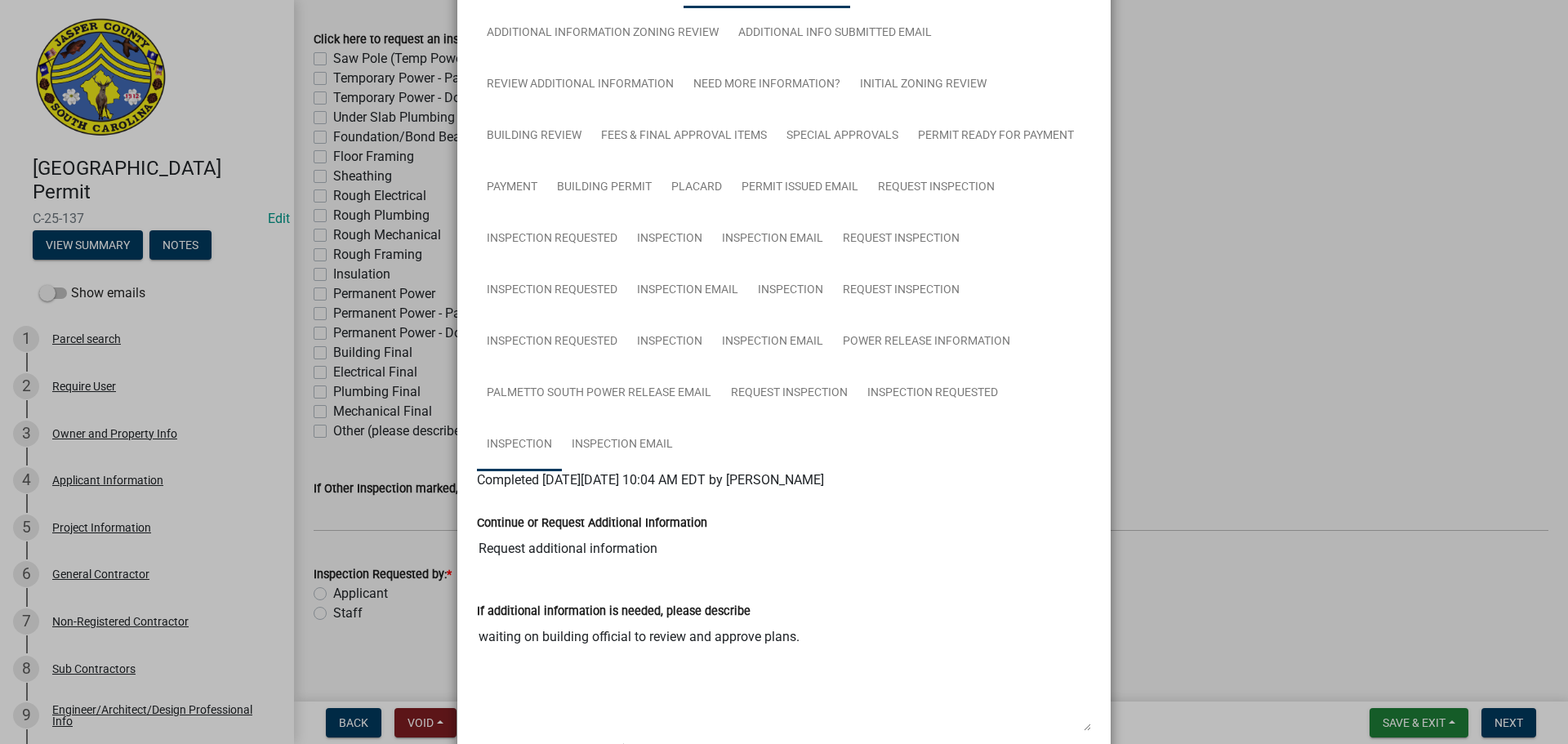
click at [519, 438] on link "Inspection" at bounding box center [519, 444] width 85 height 52
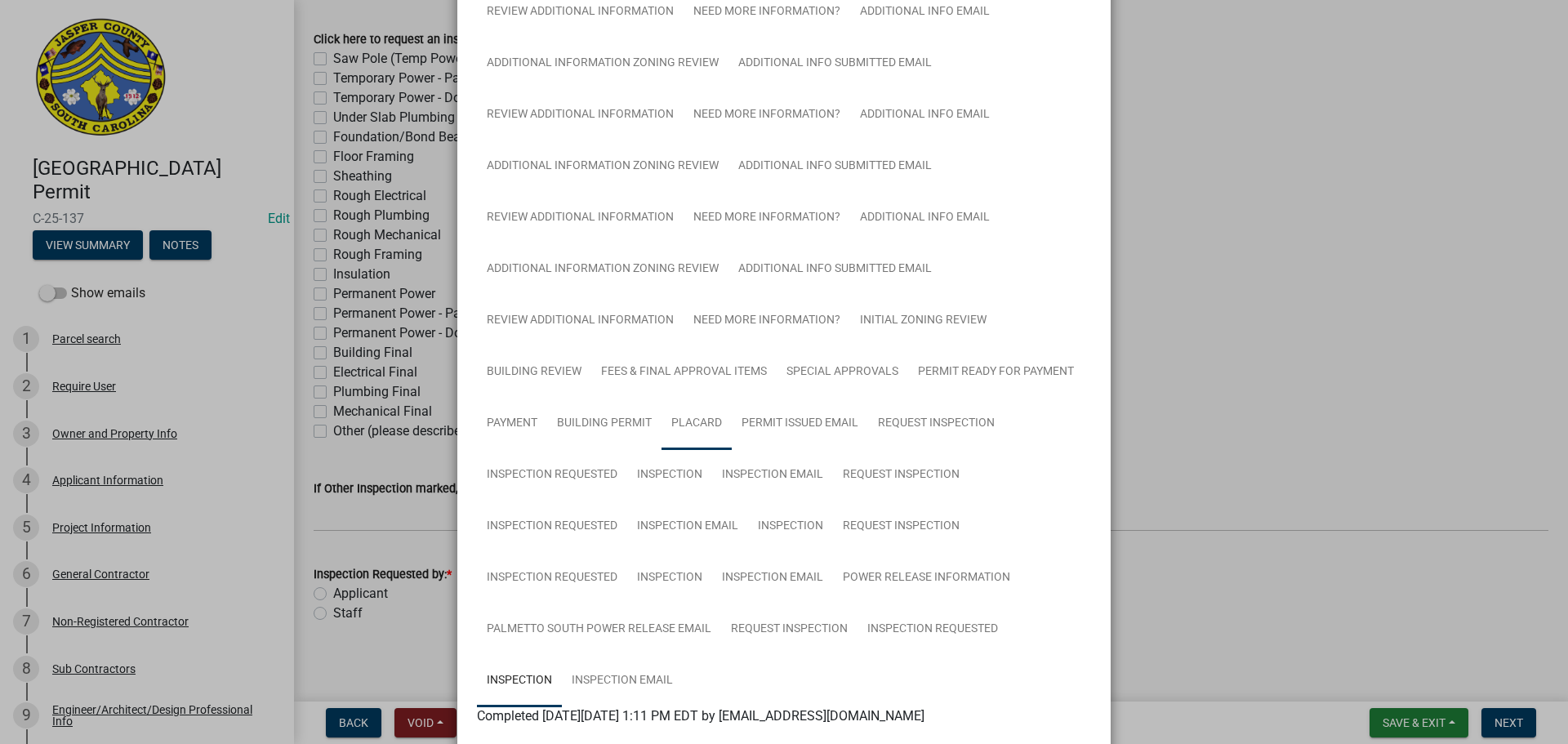
scroll to position [327, 0]
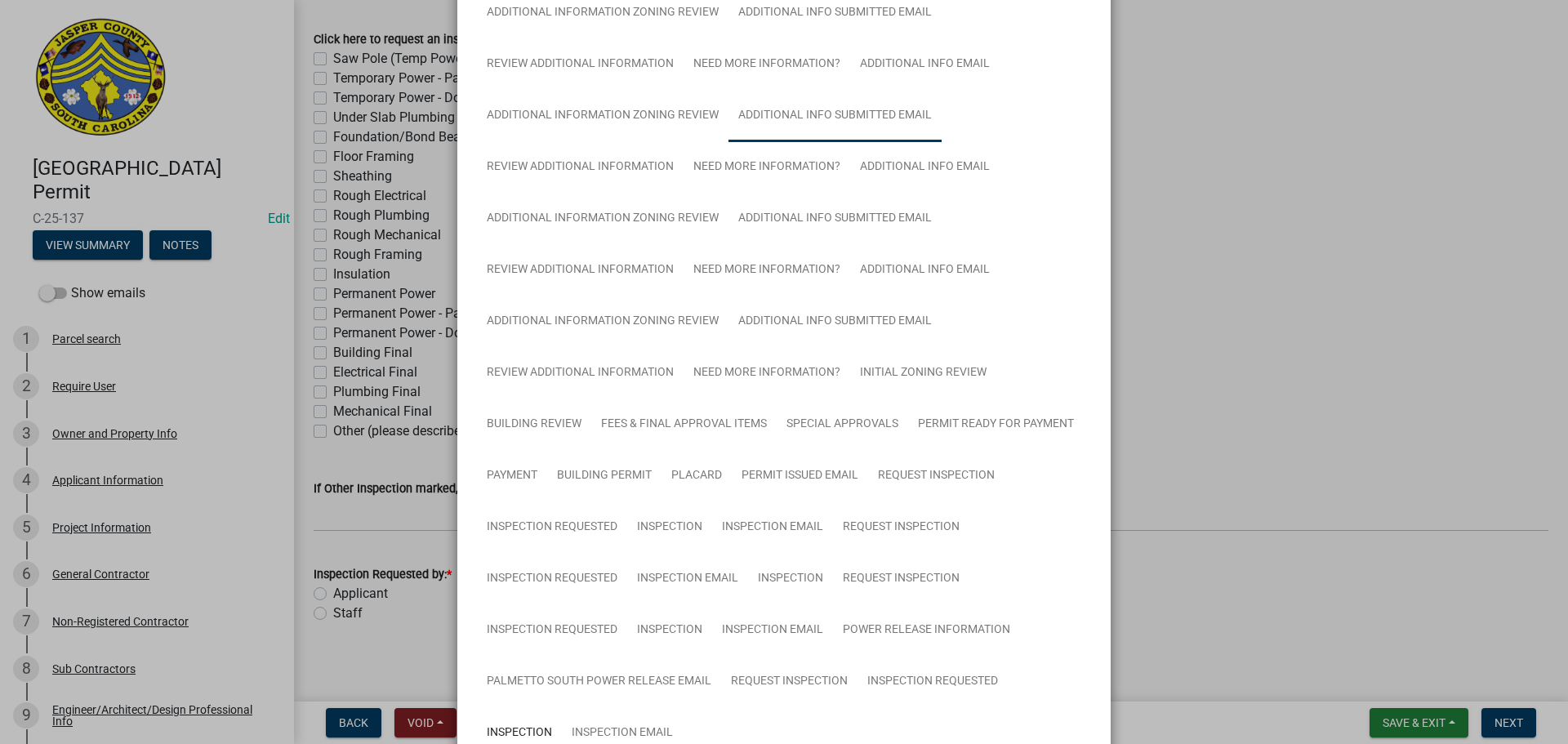
click at [784, 112] on link "Additional Info submitted Email" at bounding box center [835, 115] width 213 height 52
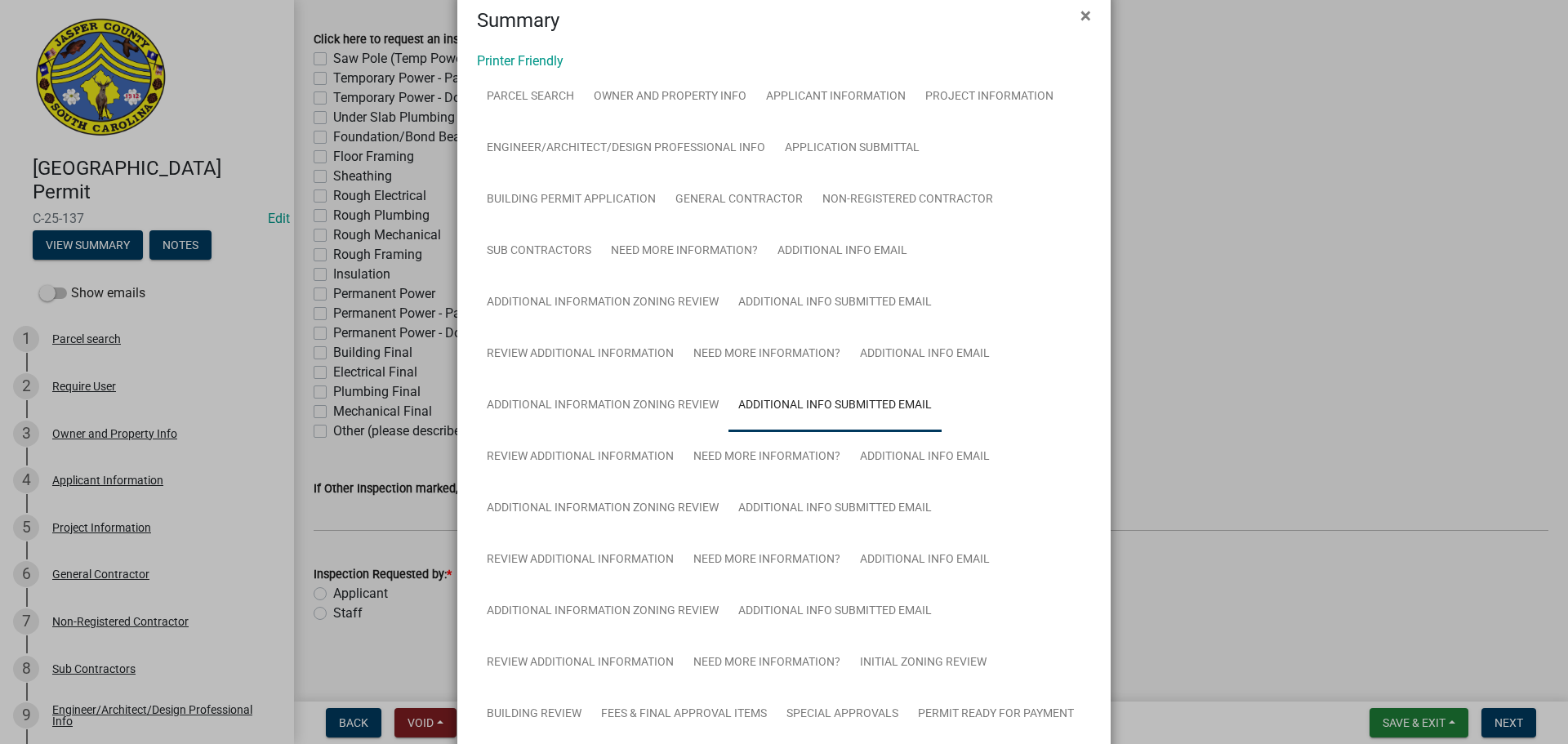
scroll to position [0, 0]
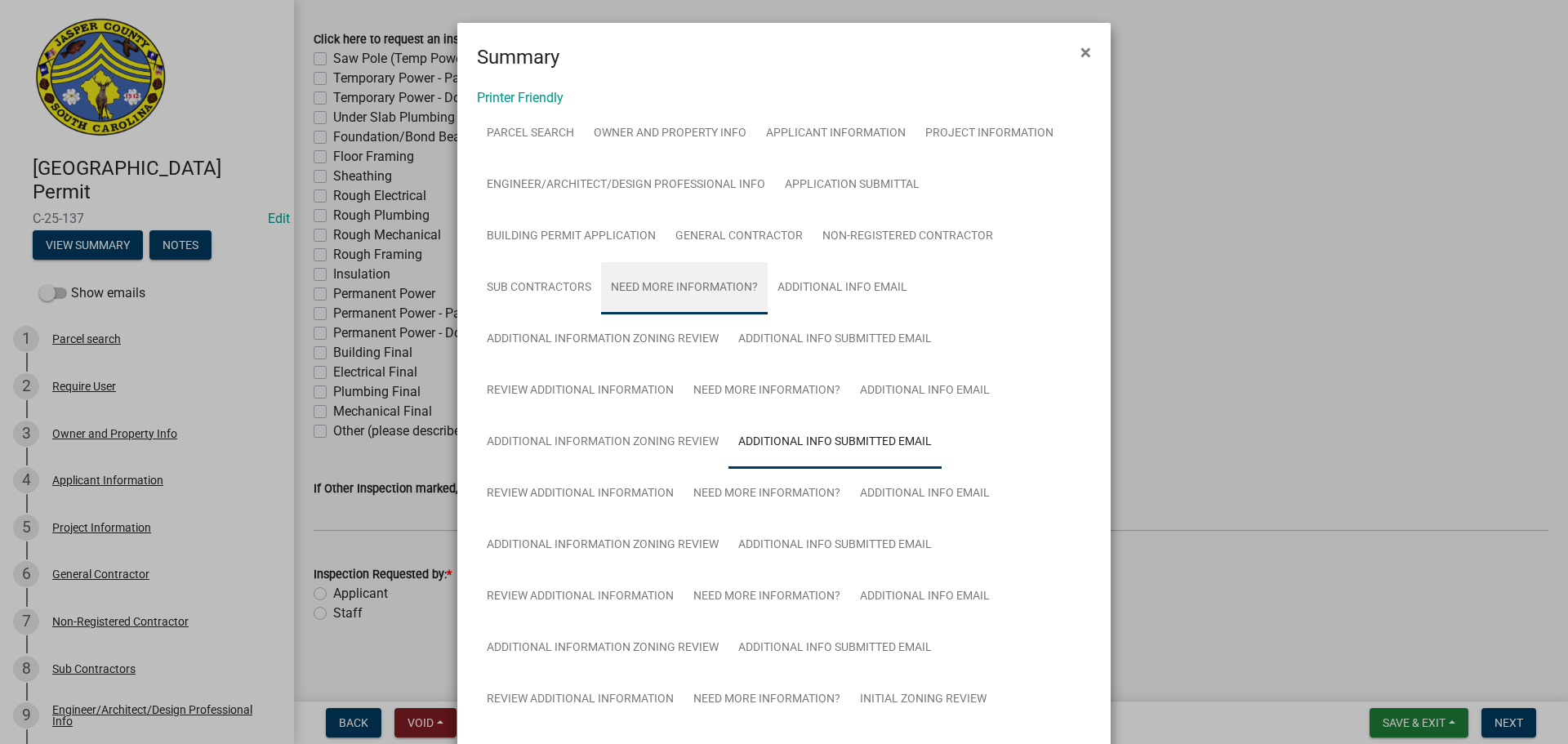
click at [663, 284] on link "Need More Information?" at bounding box center [685, 287] width 166 height 52
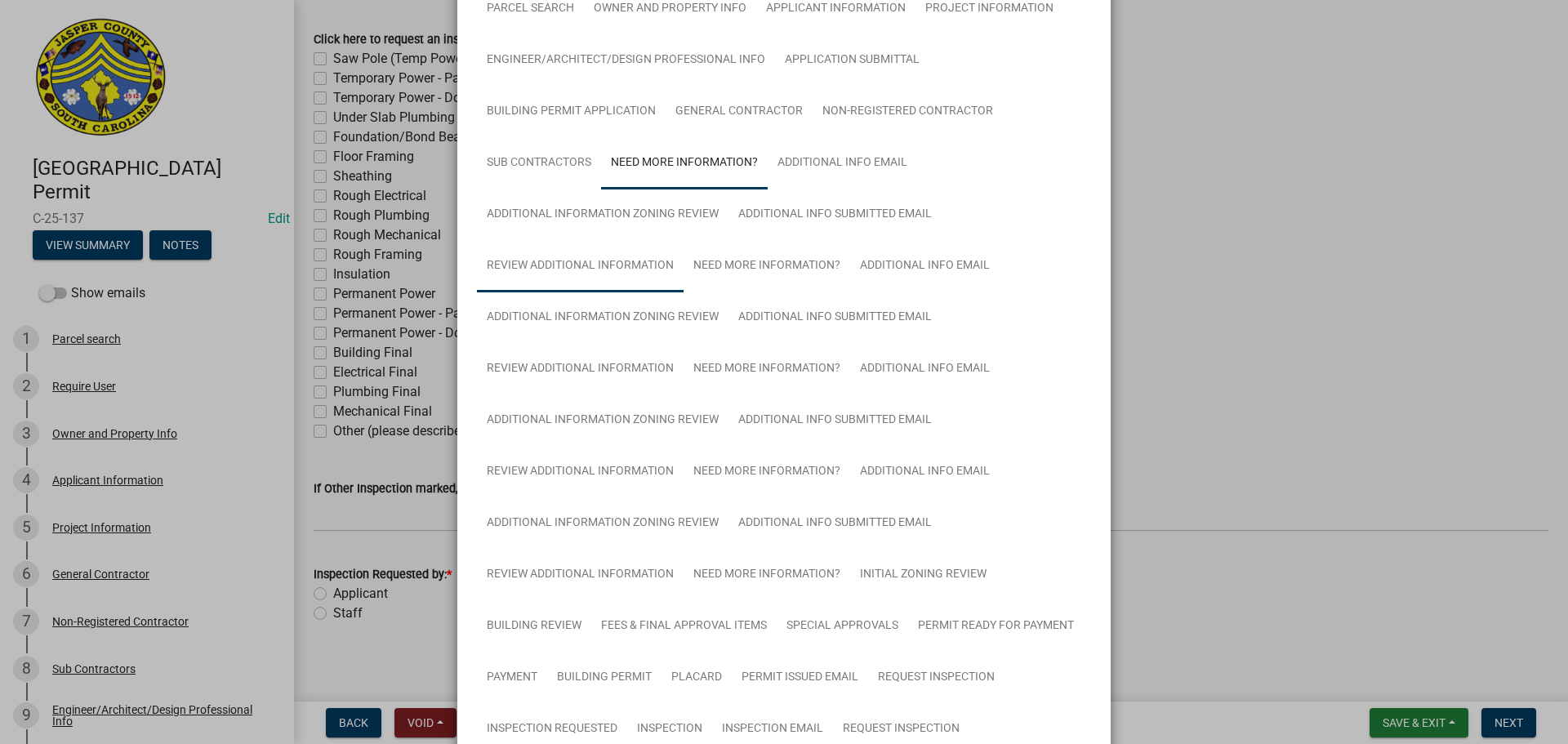
scroll to position [43, 0]
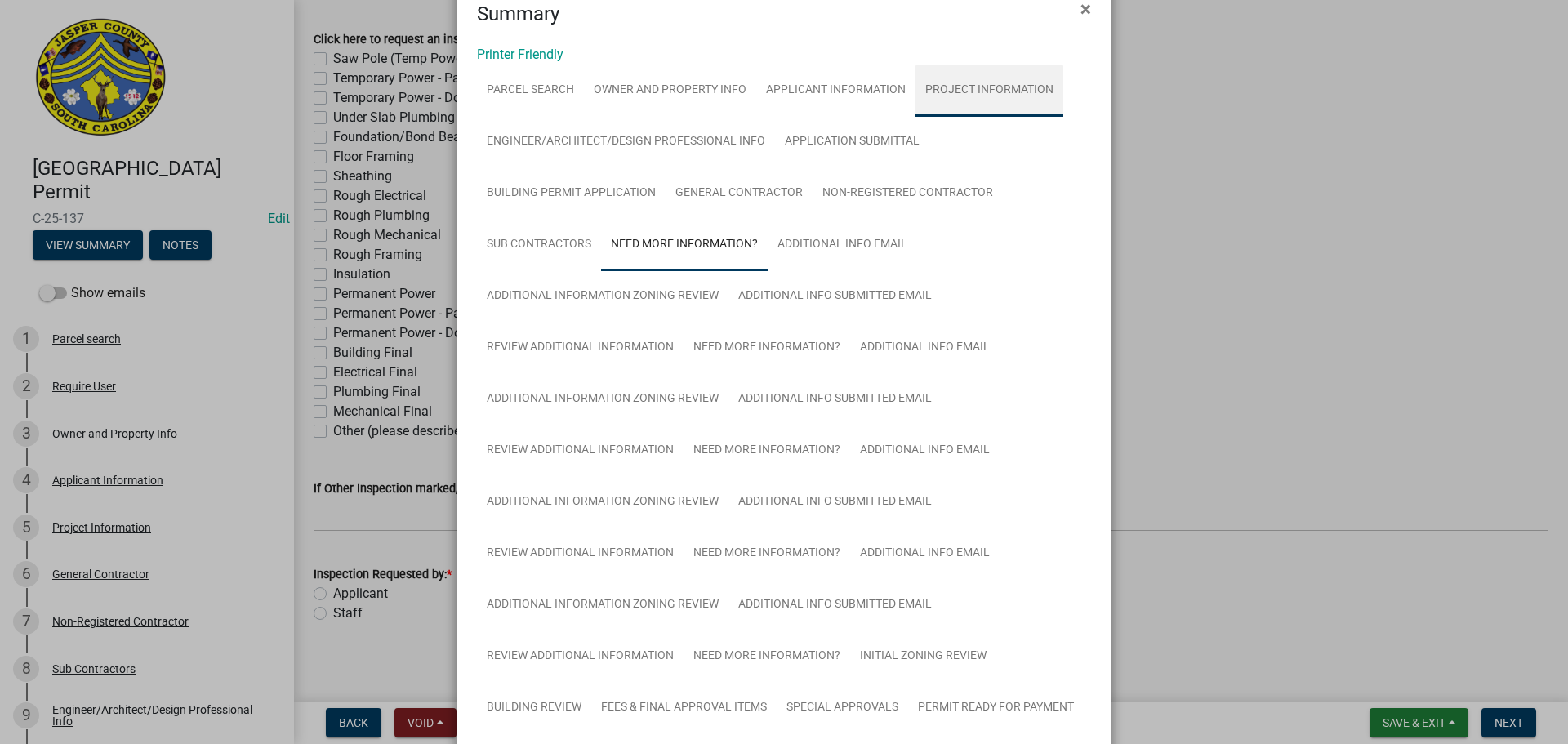
click at [975, 83] on link "Project Information" at bounding box center [989, 90] width 148 height 52
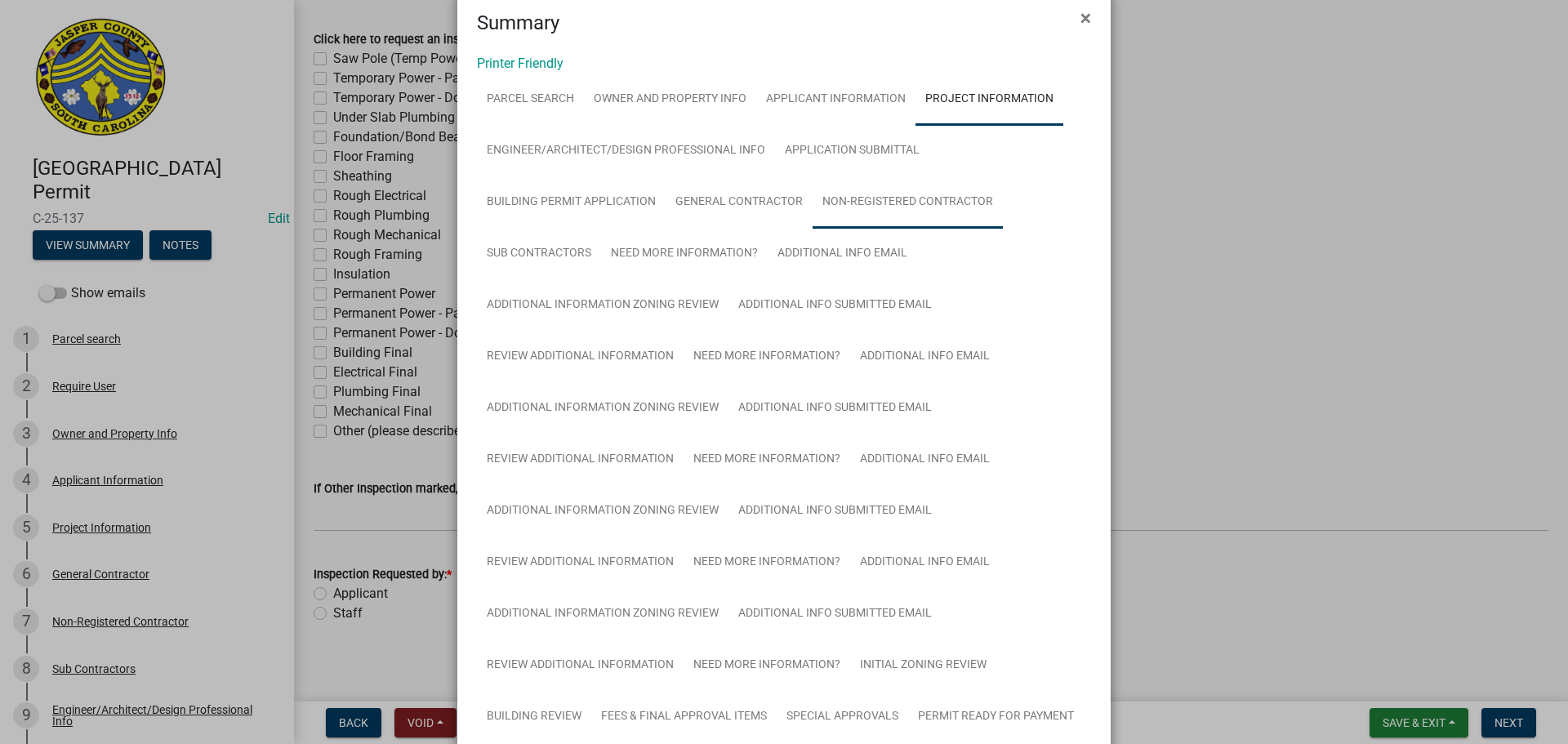
scroll to position [0, 0]
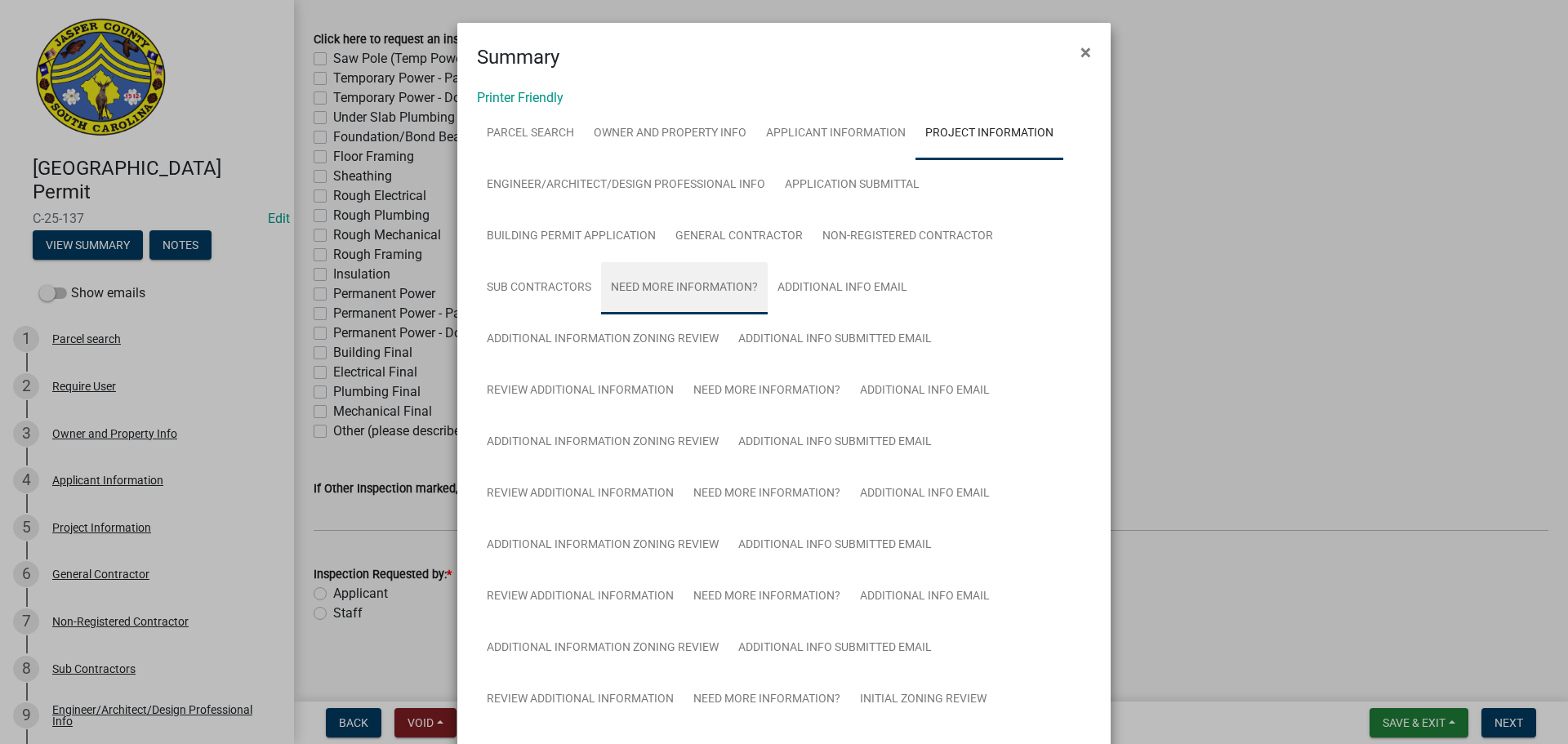
click at [667, 286] on link "Need More Information?" at bounding box center [685, 287] width 166 height 52
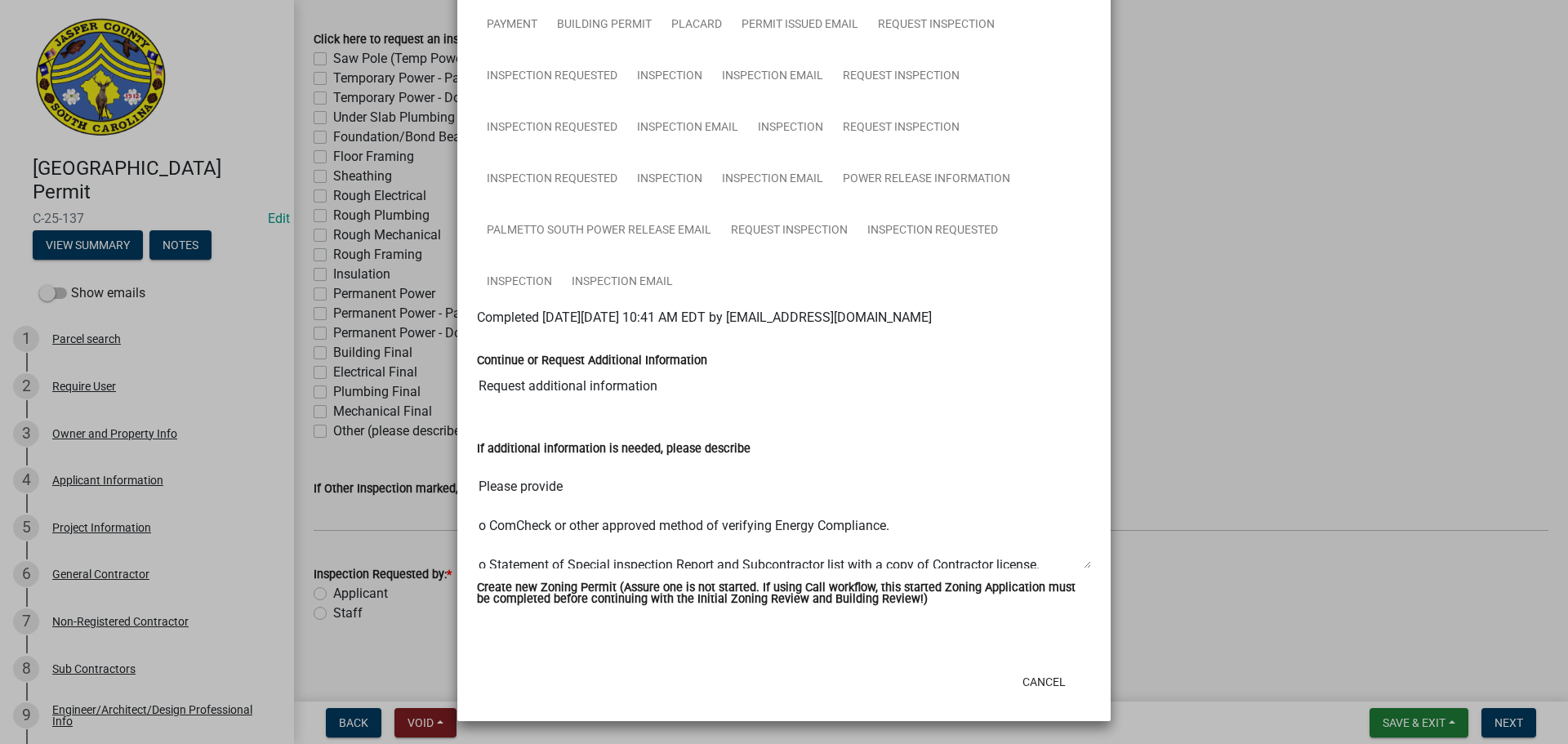
scroll to position [117, 0]
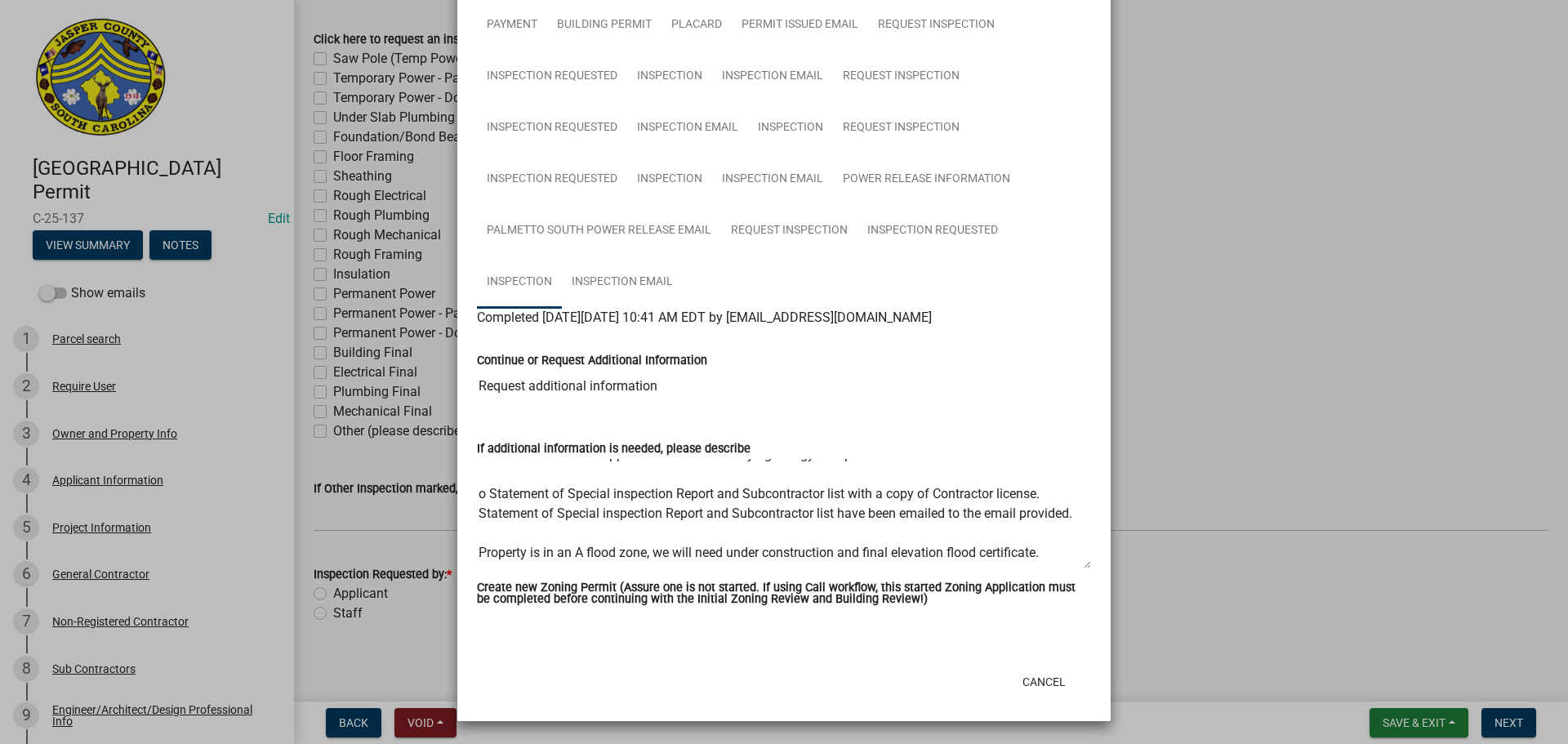
click at [508, 282] on link "Inspection" at bounding box center [519, 282] width 85 height 52
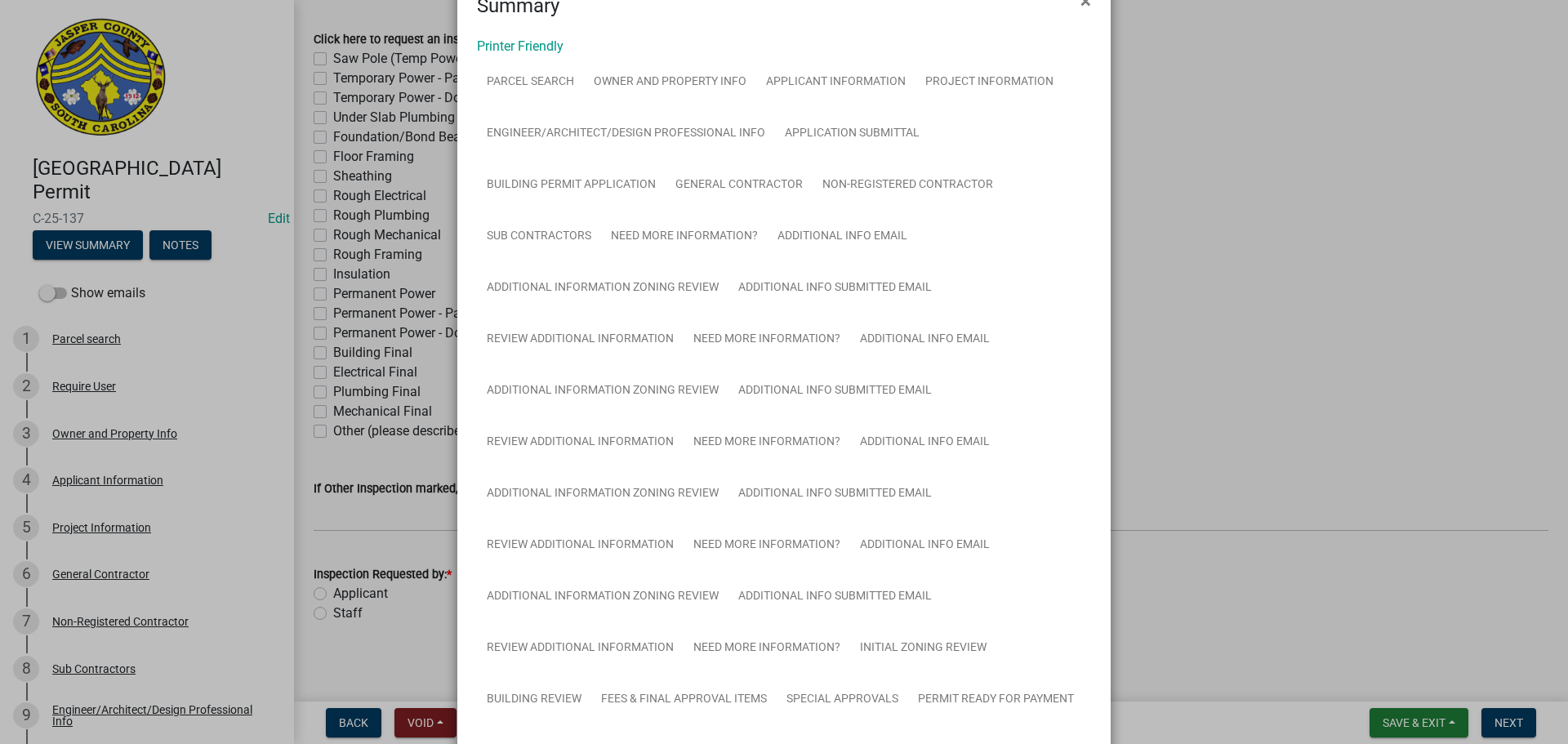
scroll to position [0, 0]
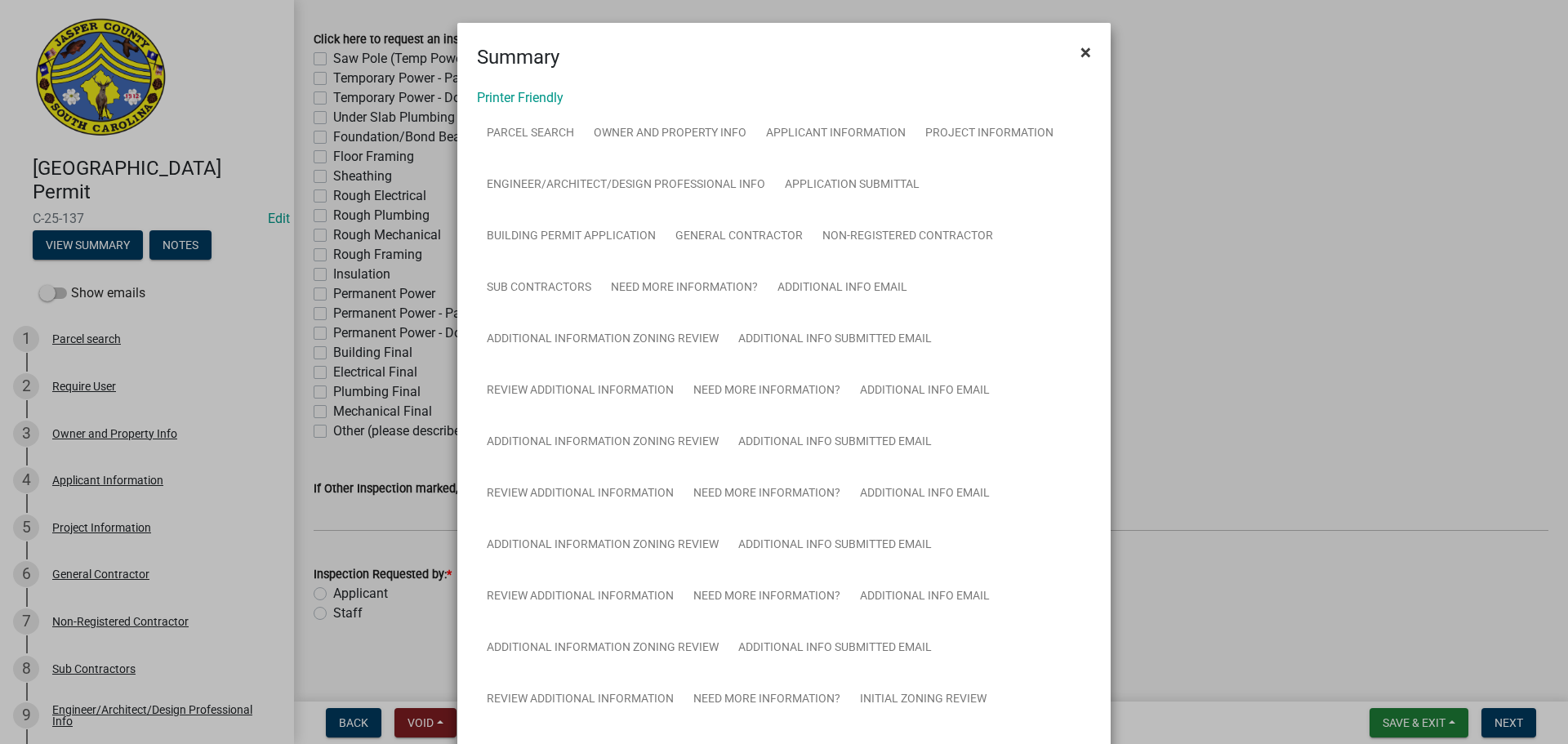
click at [1081, 49] on span "×" at bounding box center [1086, 52] width 11 height 22
